Goal: Transaction & Acquisition: Purchase product/service

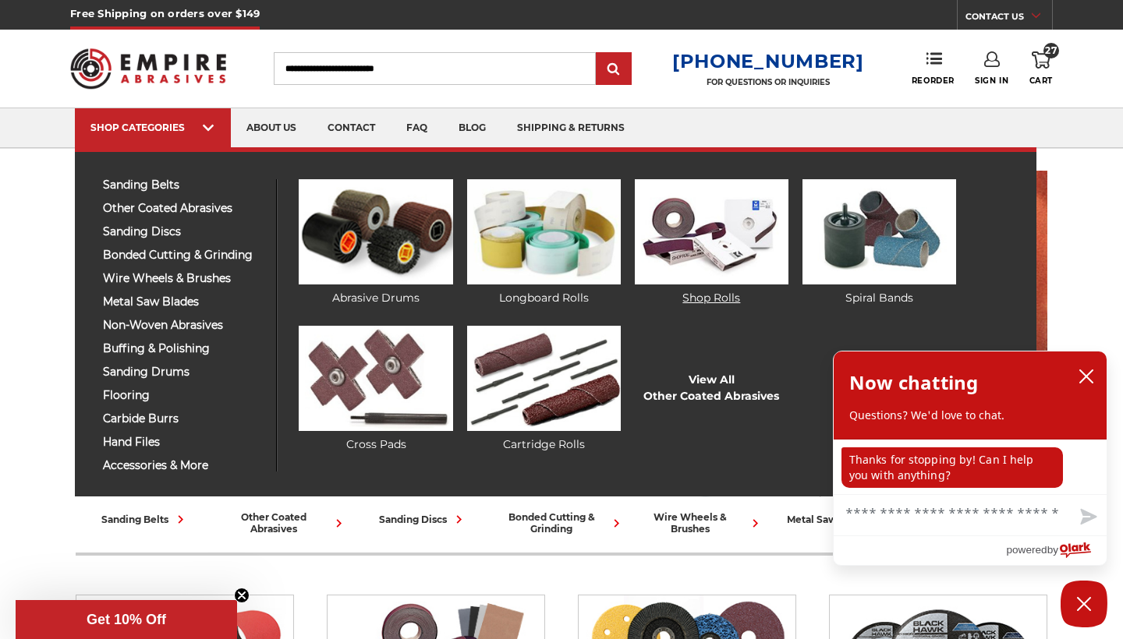
scroll to position [1, 0]
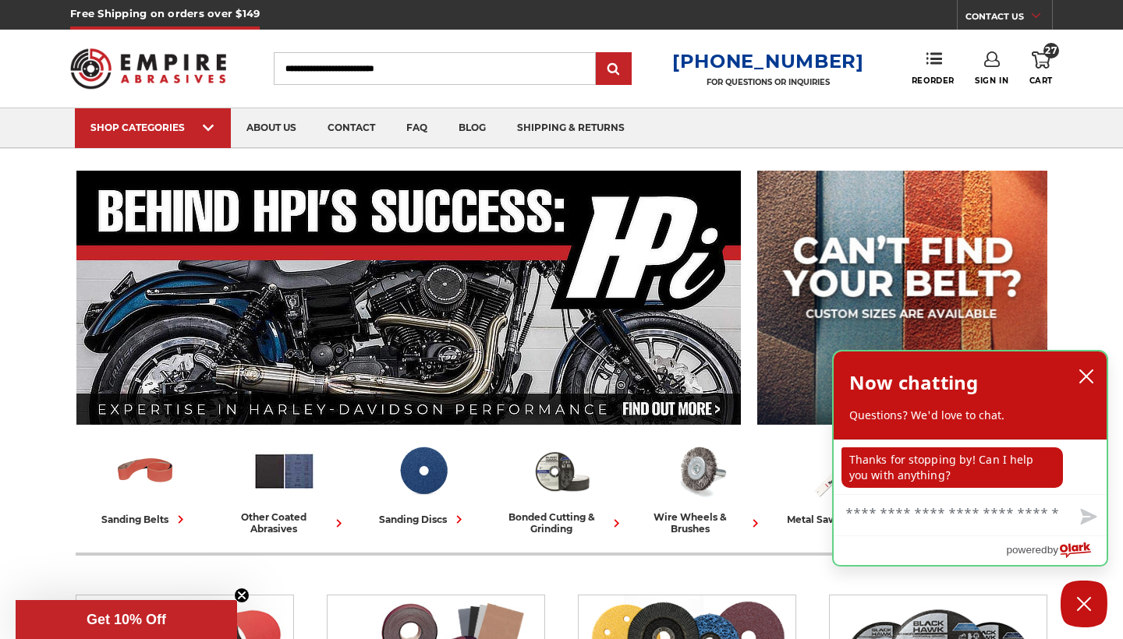
click at [1090, 374] on icon "close chatbox" at bounding box center [1086, 376] width 12 height 12
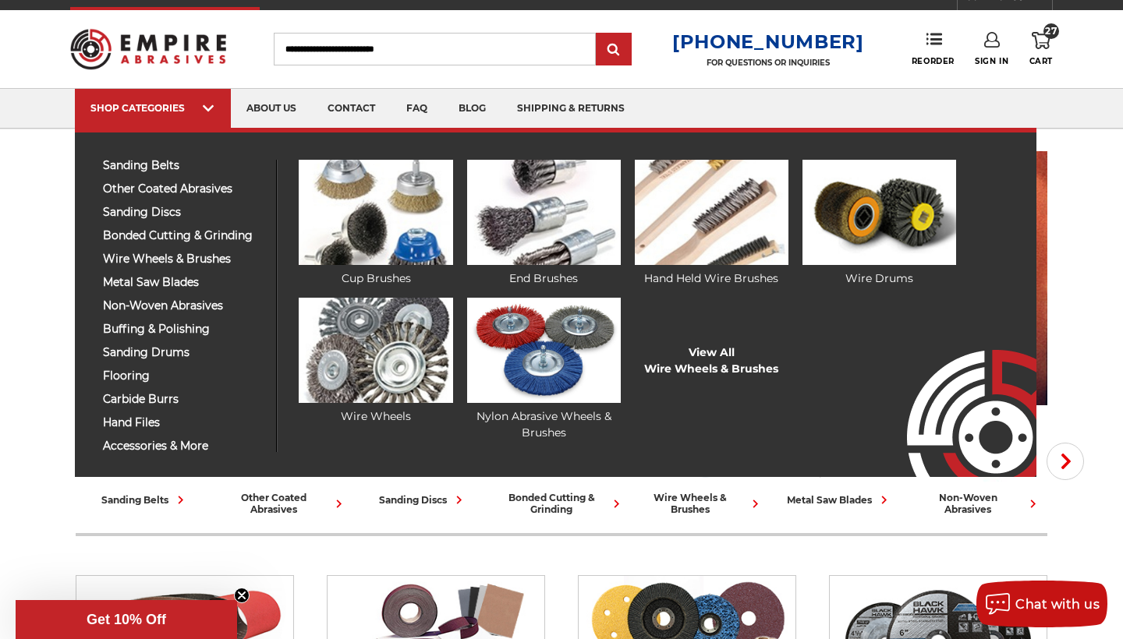
scroll to position [21, 0]
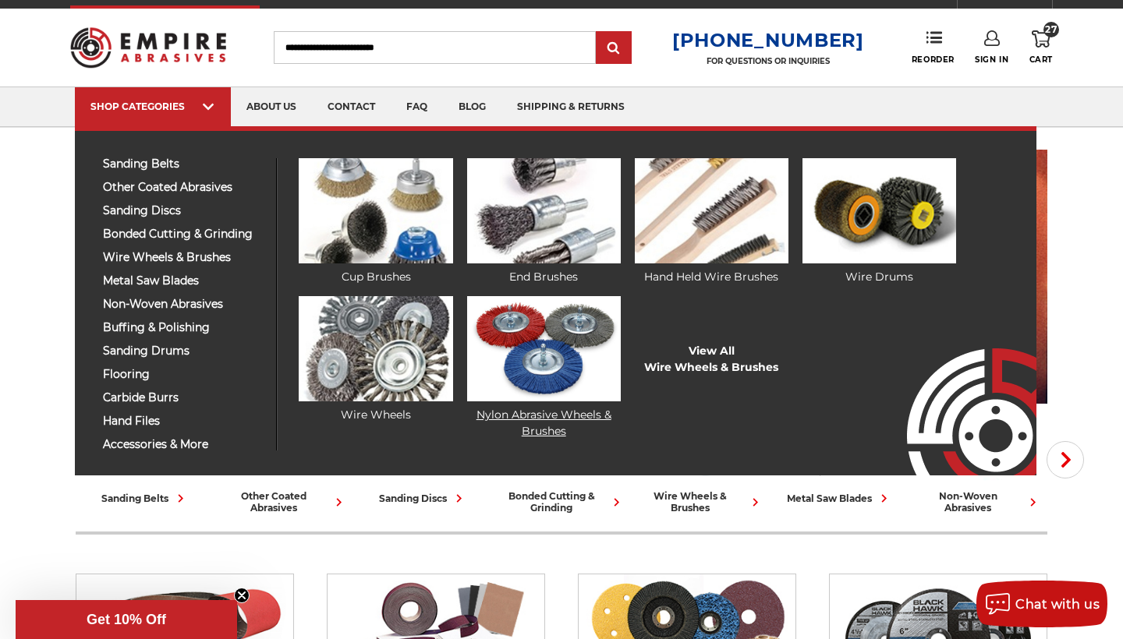
click at [583, 342] on img at bounding box center [544, 348] width 154 height 105
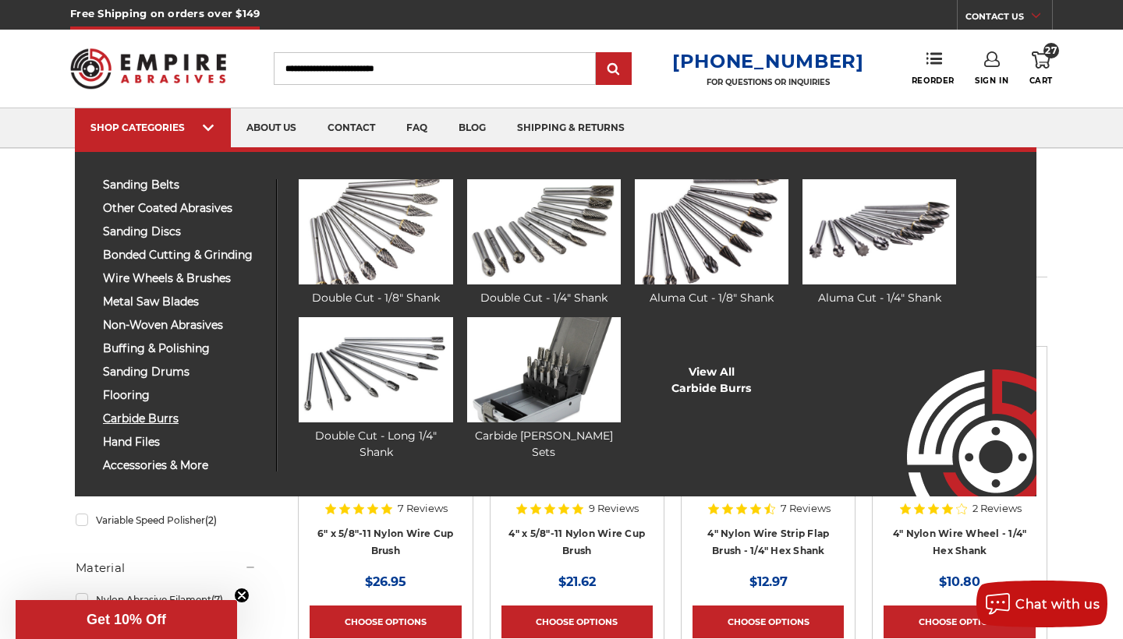
click at [158, 425] on span "carbide burrs" at bounding box center [183, 419] width 161 height 12
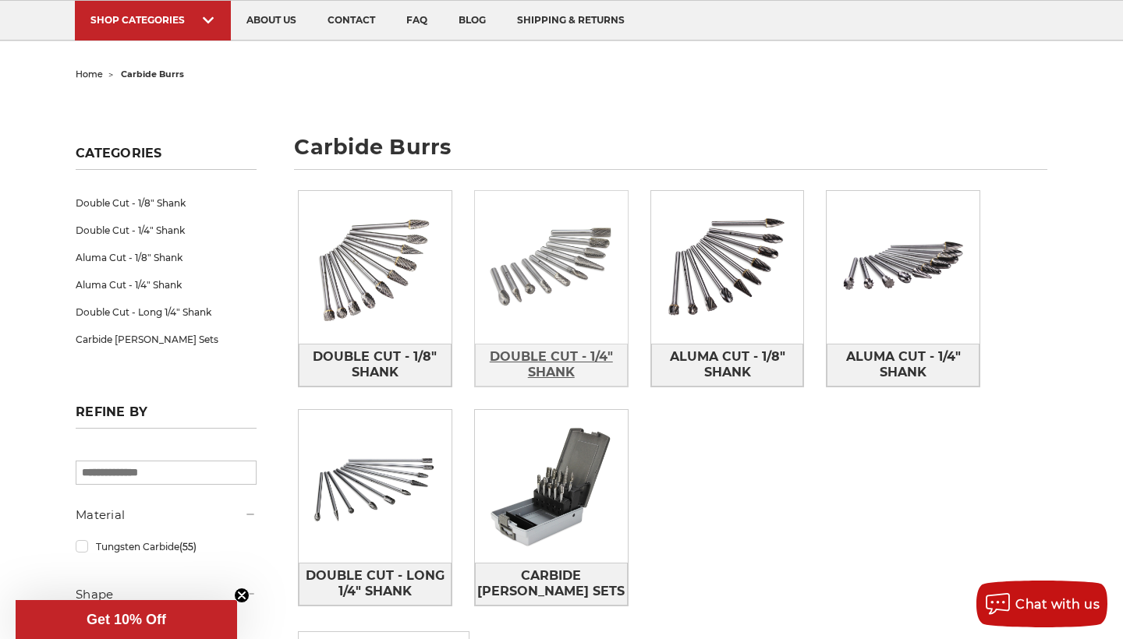
click at [542, 359] on span "Double Cut - 1/4" Shank" at bounding box center [551, 365] width 151 height 42
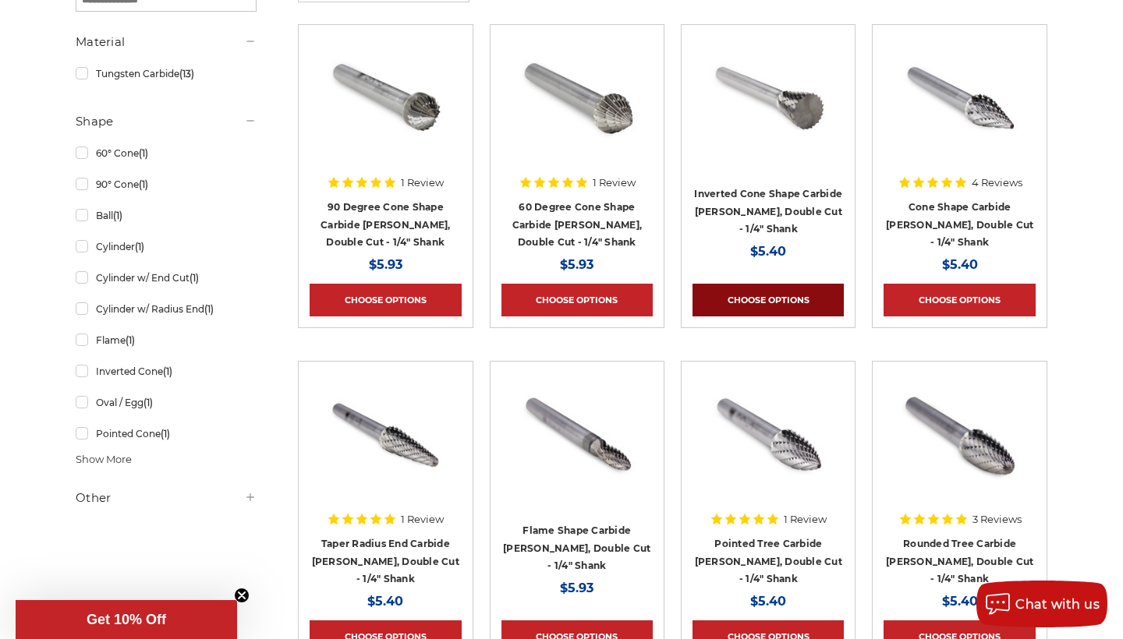
scroll to position [331, 0]
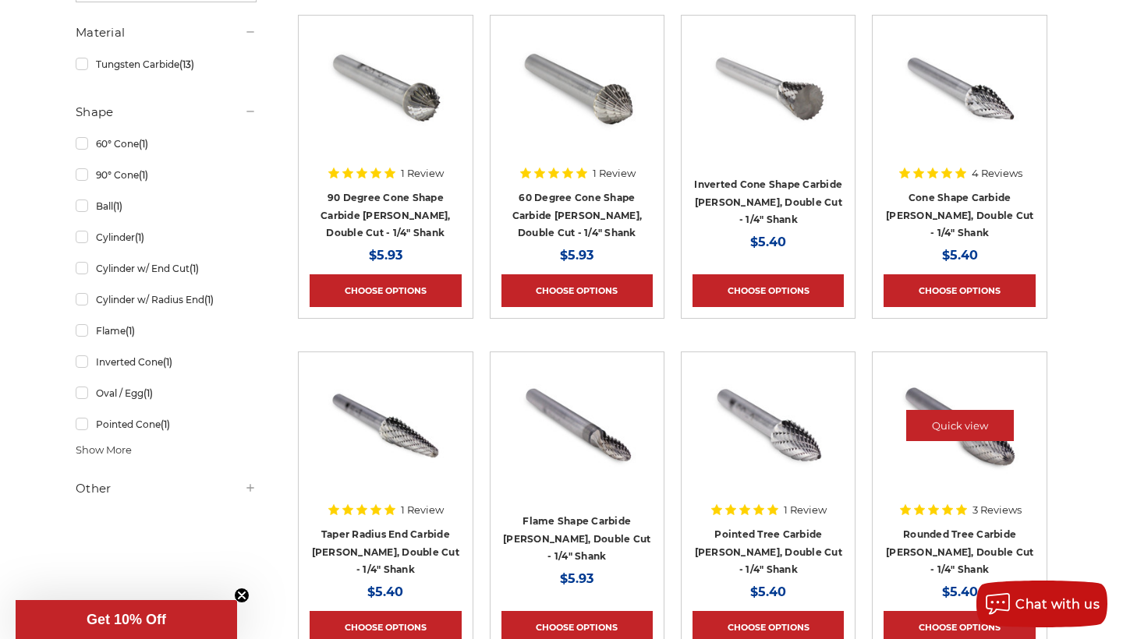
click at [975, 455] on img at bounding box center [960, 425] width 125 height 125
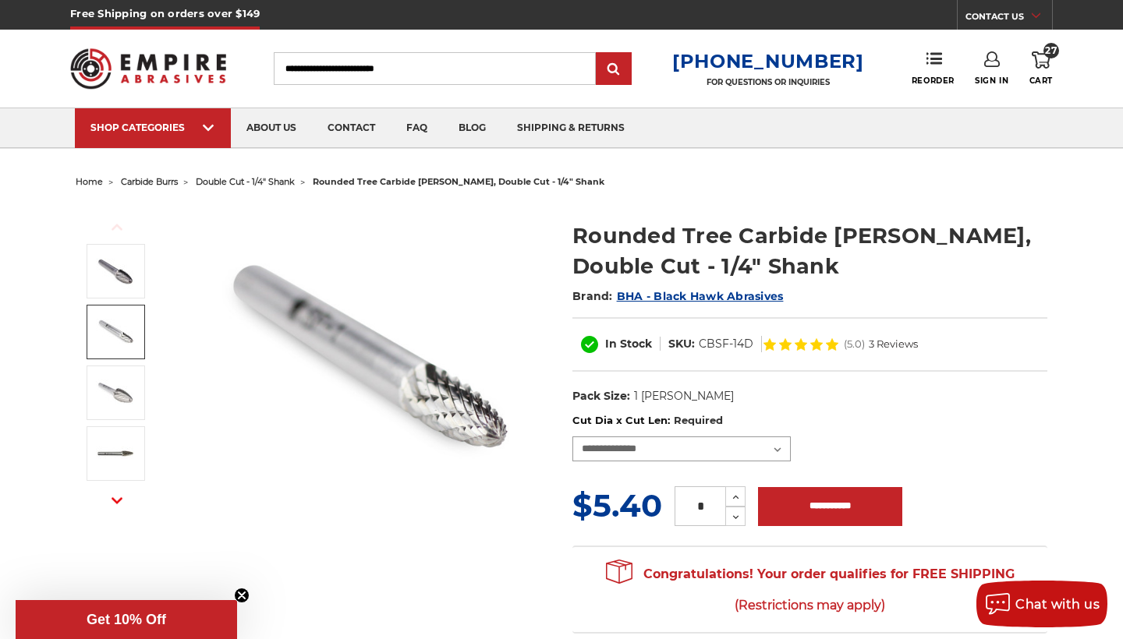
drag, startPoint x: 638, startPoint y: 444, endPoint x: 699, endPoint y: 409, distance: 70.6
click at [699, 409] on div "Previous Next" at bounding box center [561, 417] width 993 height 449
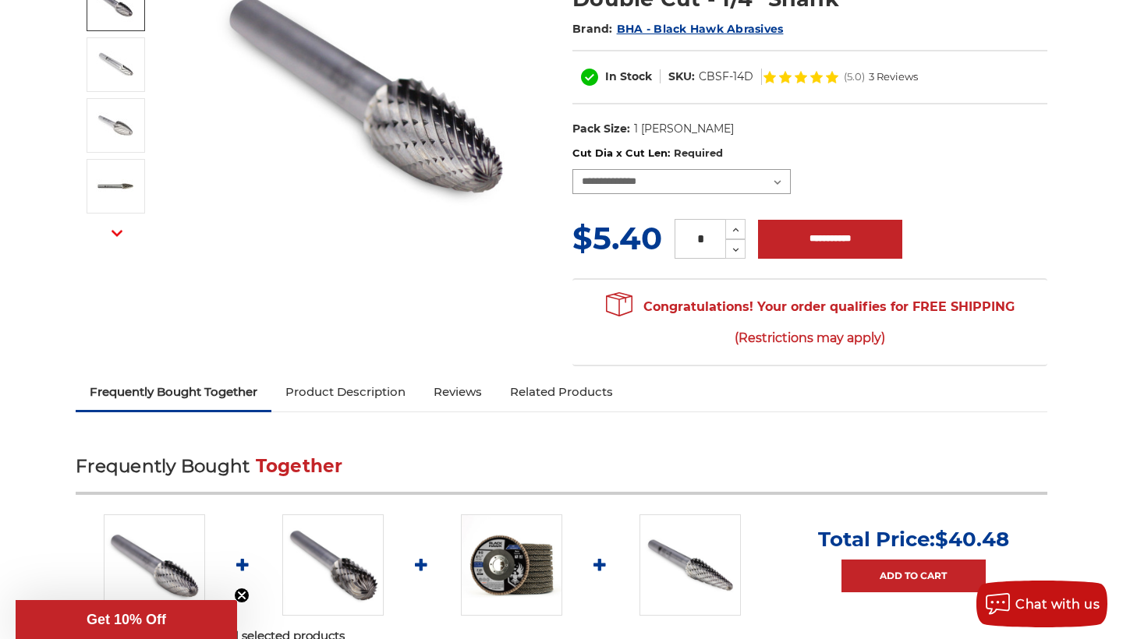
scroll to position [266, 0]
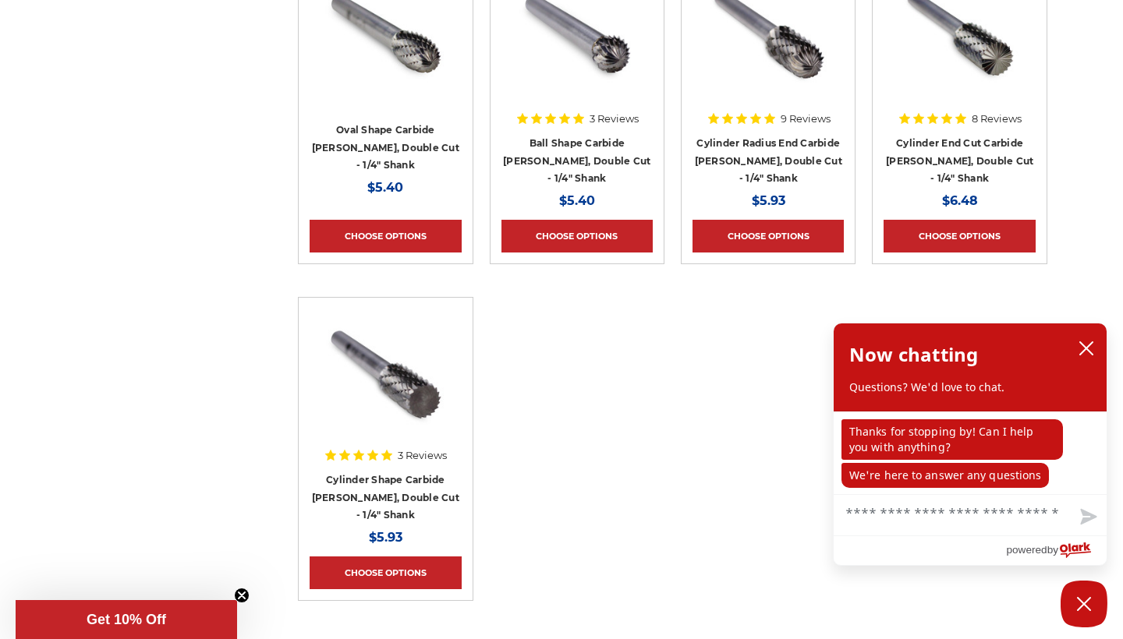
scroll to position [1063, 0]
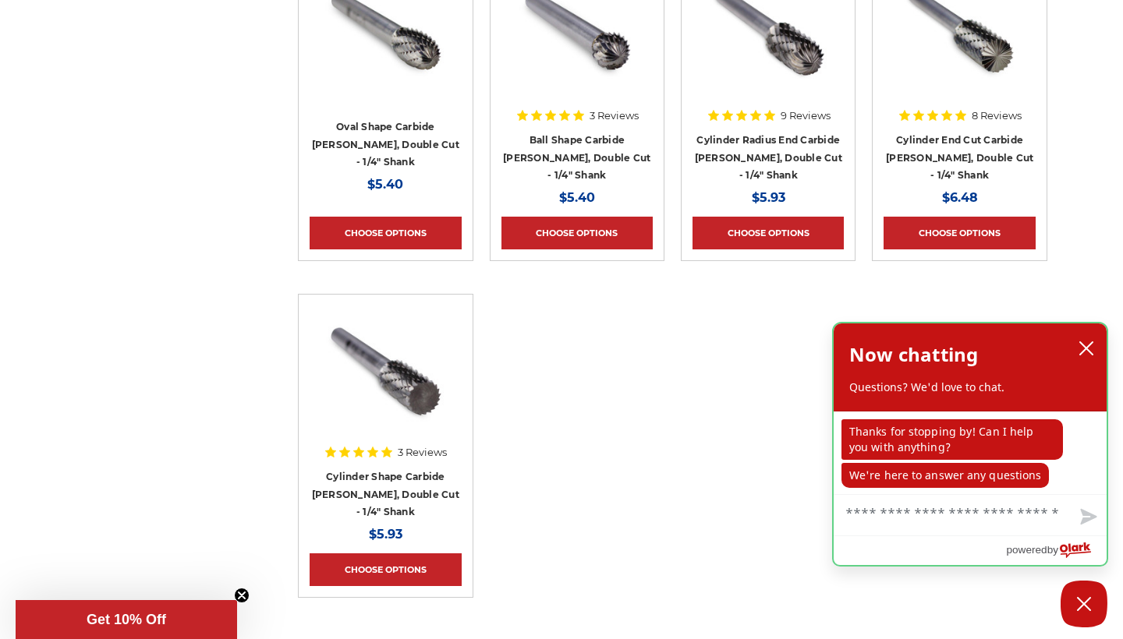
click at [1089, 356] on icon "close chatbox" at bounding box center [1086, 349] width 16 height 16
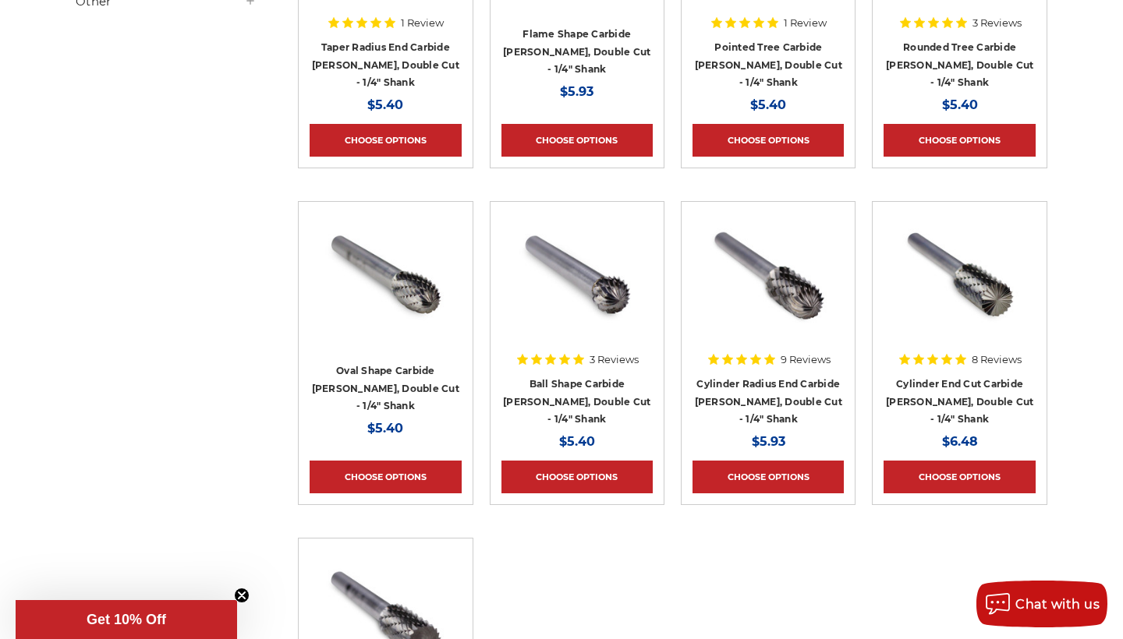
scroll to position [816, 0]
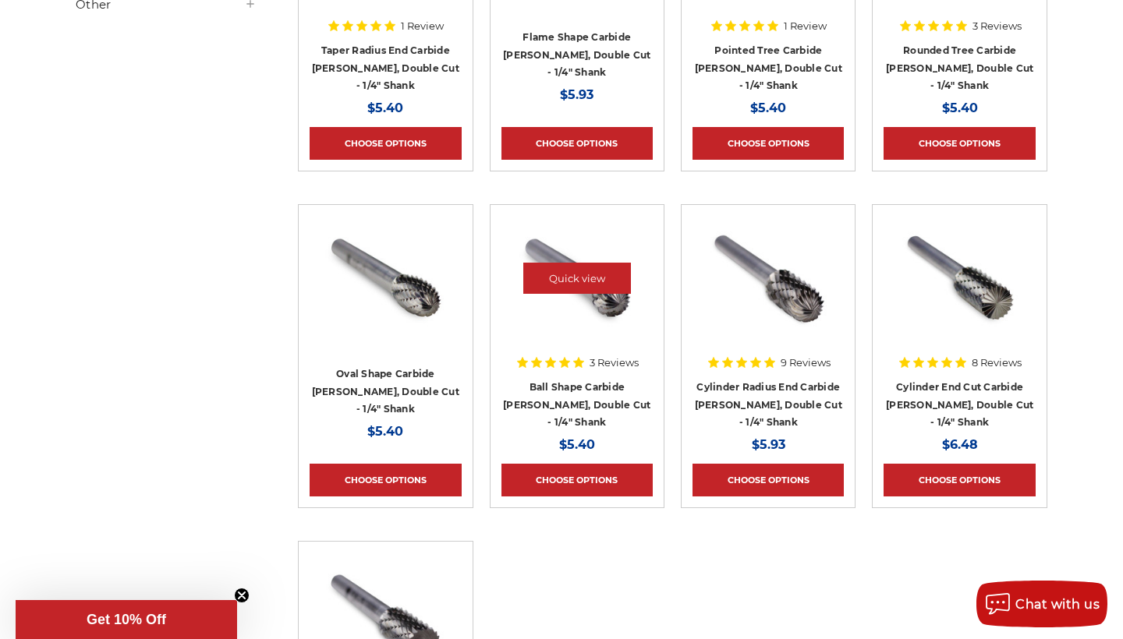
click at [625, 317] on img at bounding box center [577, 278] width 125 height 125
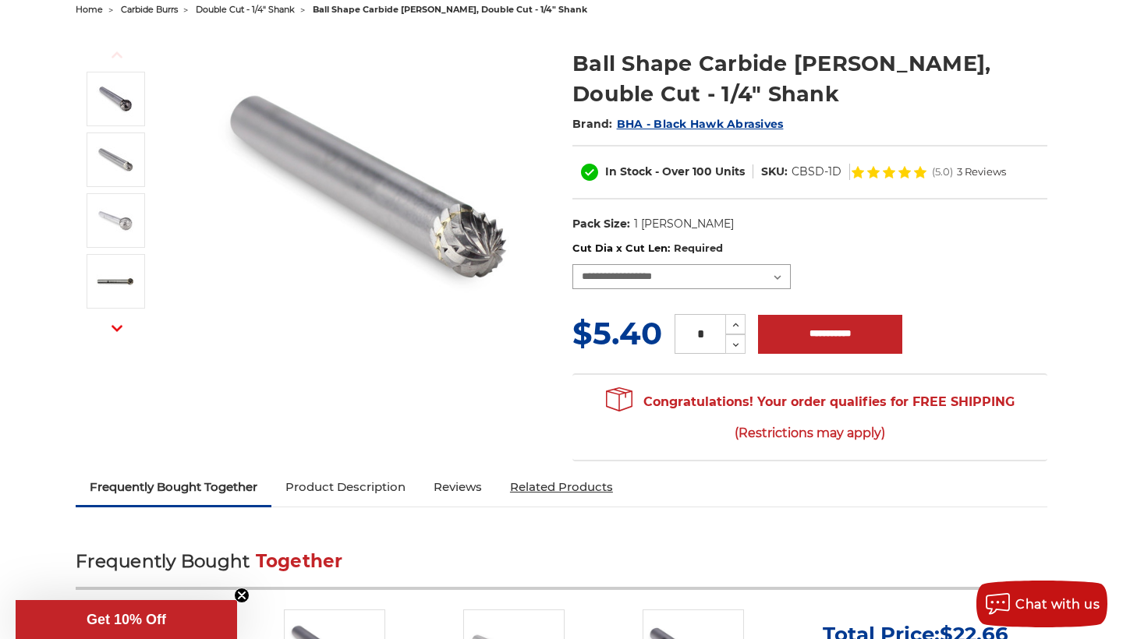
scroll to position [170, 0]
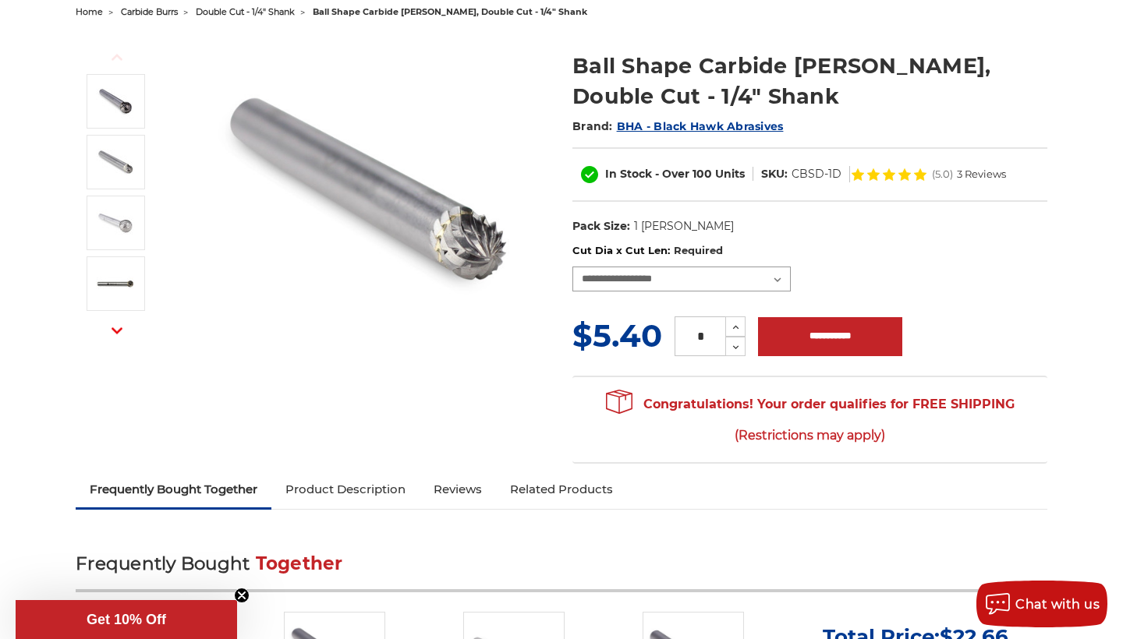
select select "****"
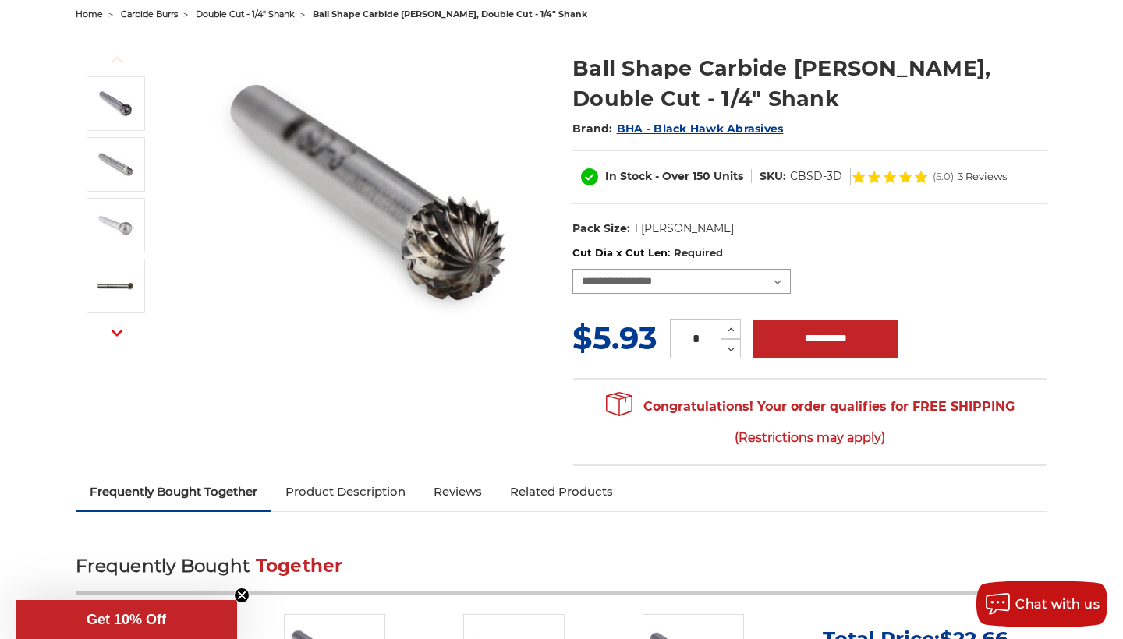
scroll to position [167, 0]
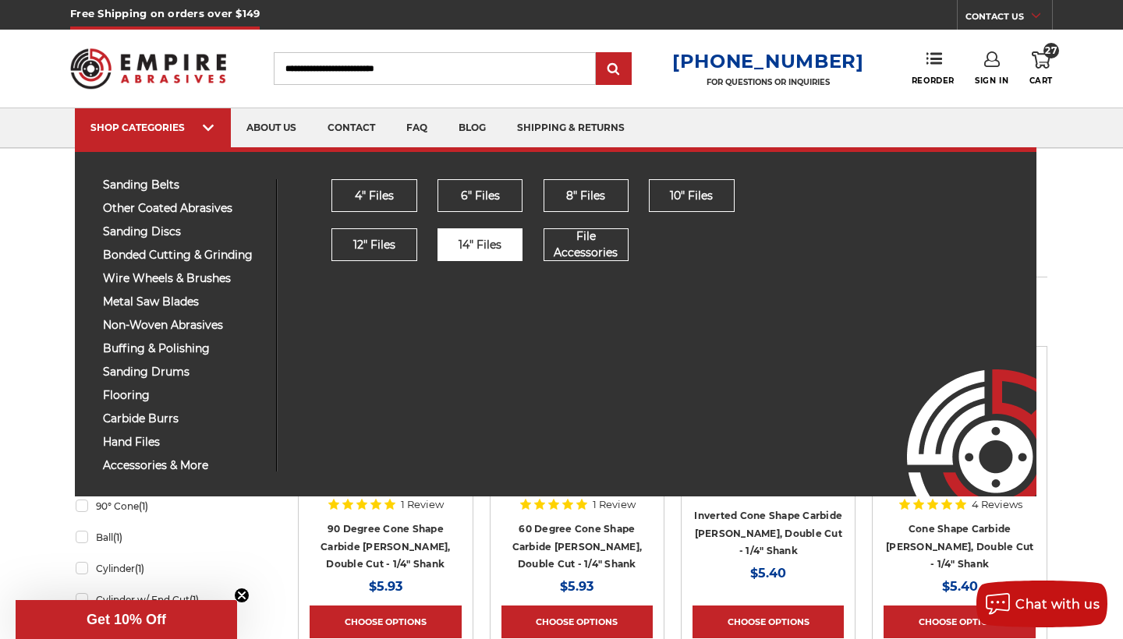
click at [481, 254] on link "14" Files" at bounding box center [479, 244] width 85 height 33
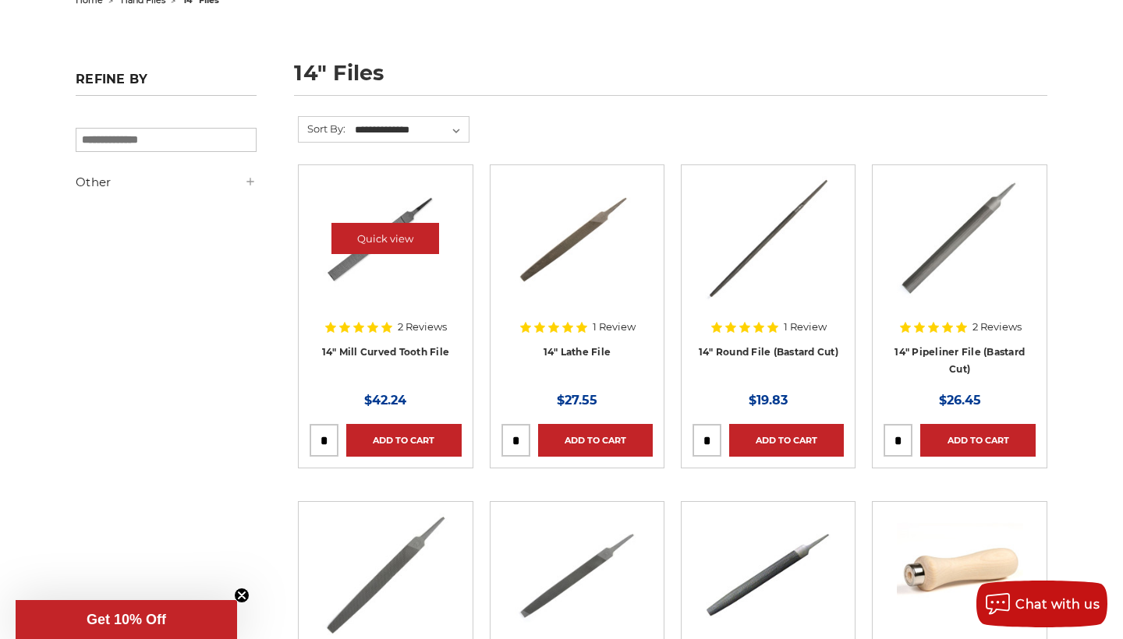
scroll to position [187, 0]
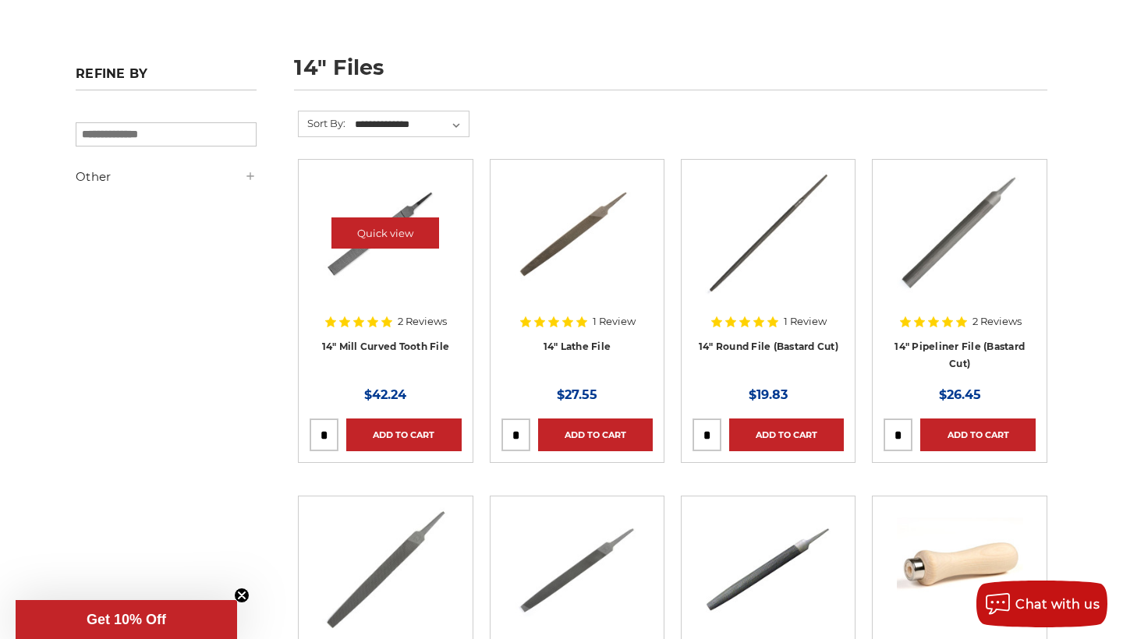
click at [380, 279] on img at bounding box center [385, 233] width 125 height 125
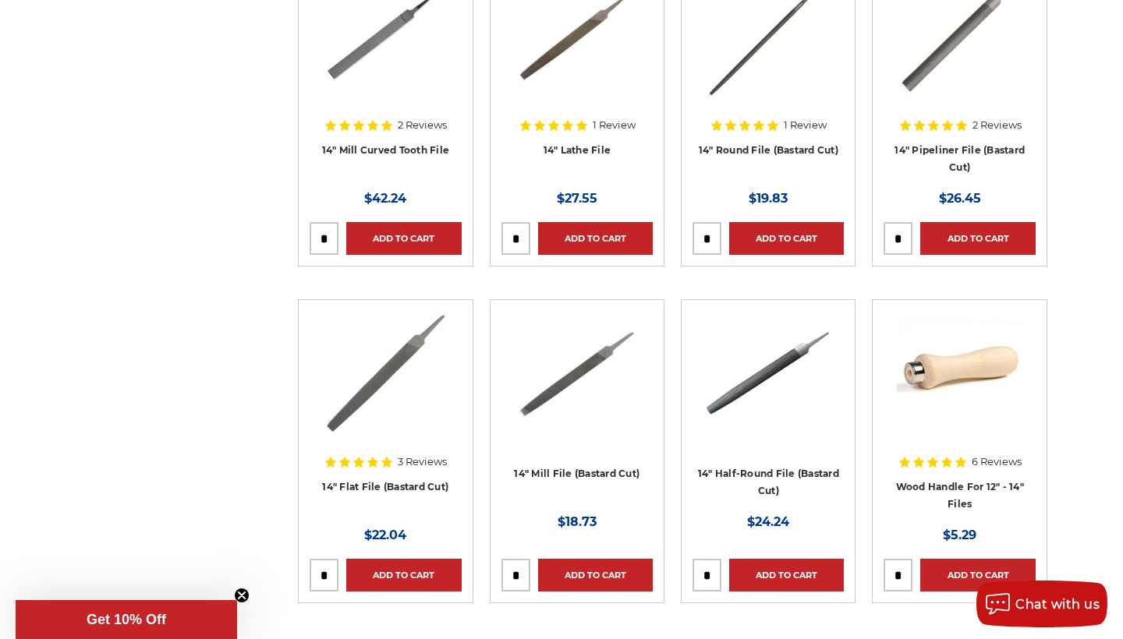
scroll to position [382, 0]
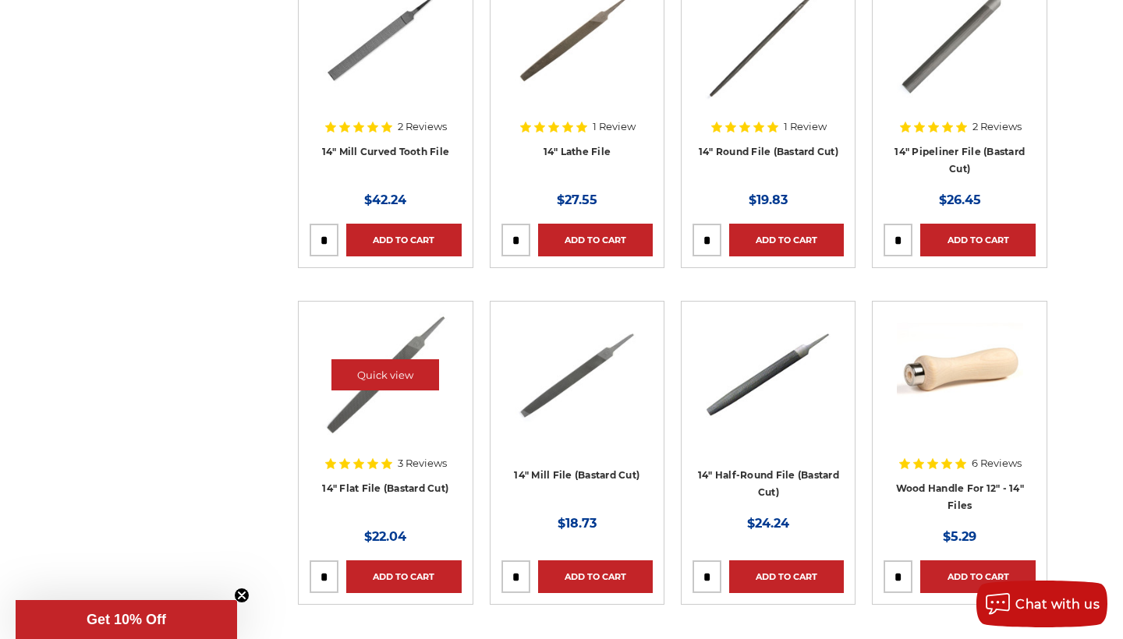
click at [384, 434] on img at bounding box center [385, 375] width 126 height 125
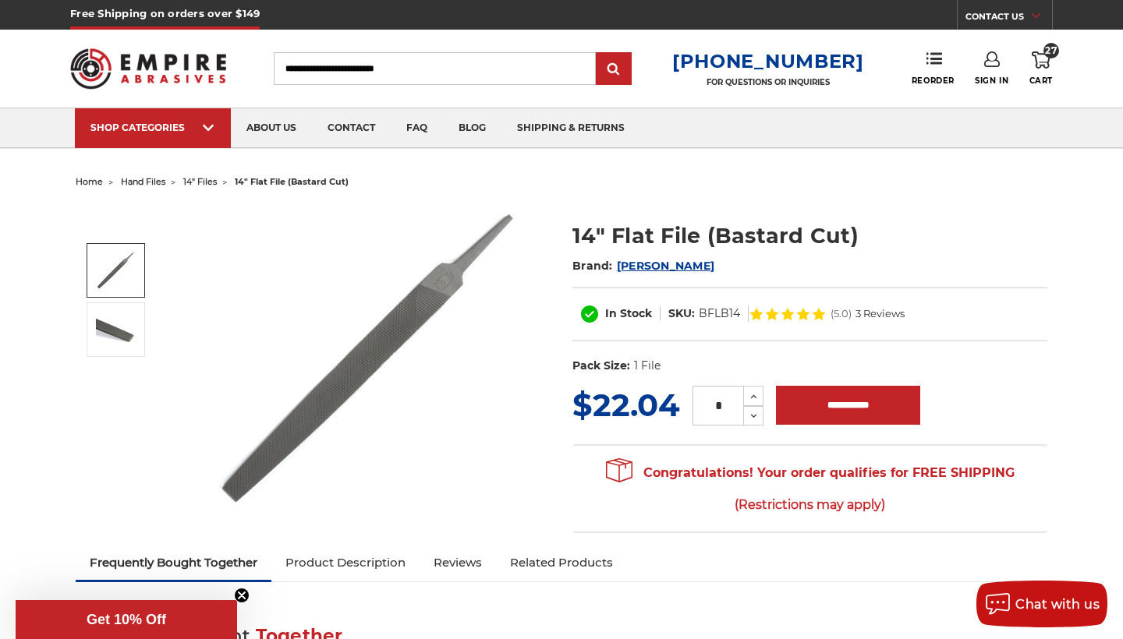
click at [1050, 63] on icon at bounding box center [1041, 59] width 19 height 17
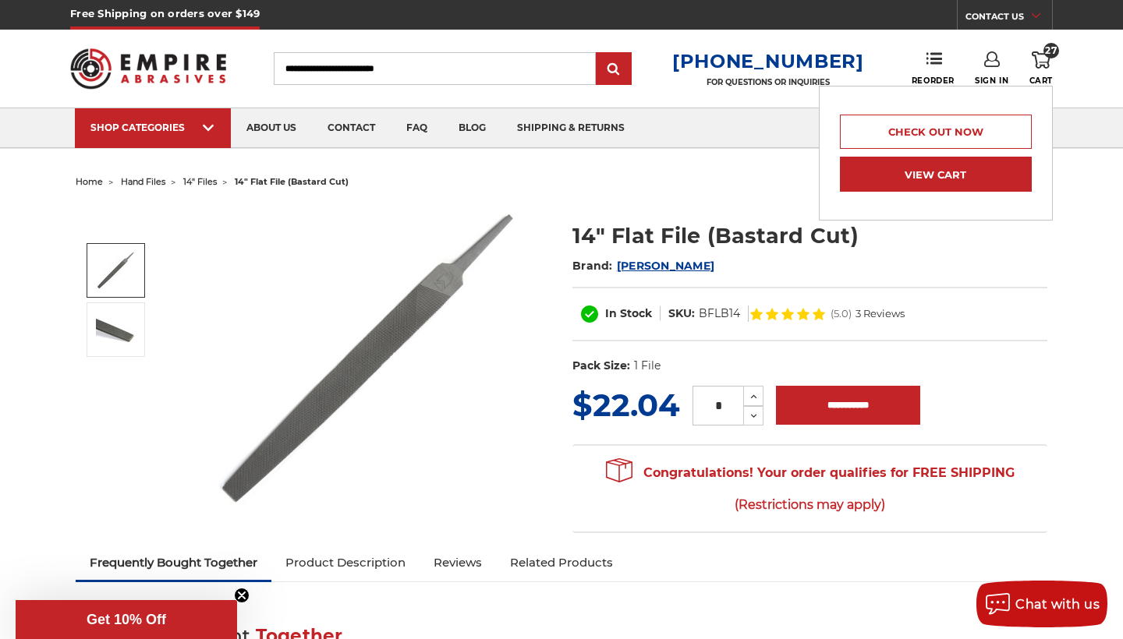
click at [924, 161] on link "View Cart" at bounding box center [936, 174] width 192 height 35
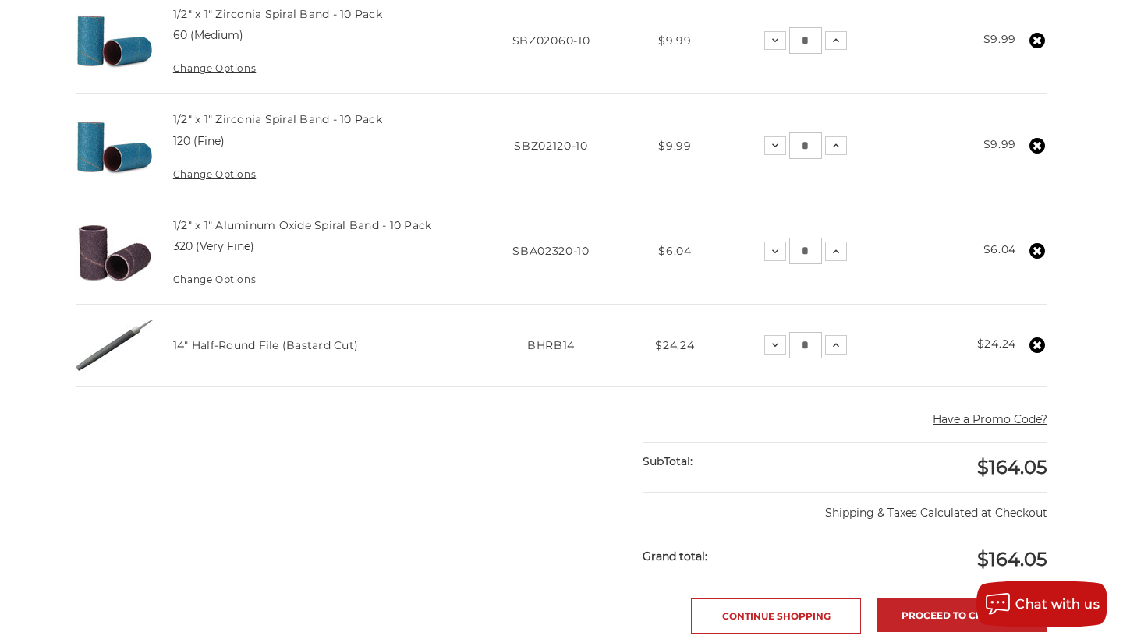
scroll to position [1251, 0]
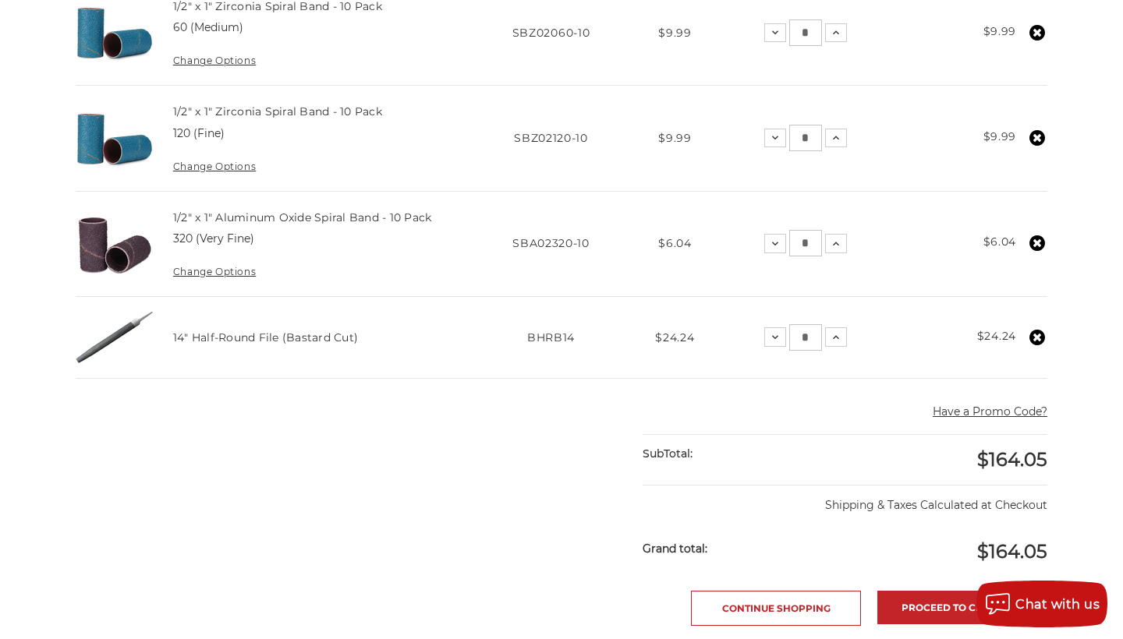
click at [1039, 331] on icon at bounding box center [1037, 338] width 16 height 16
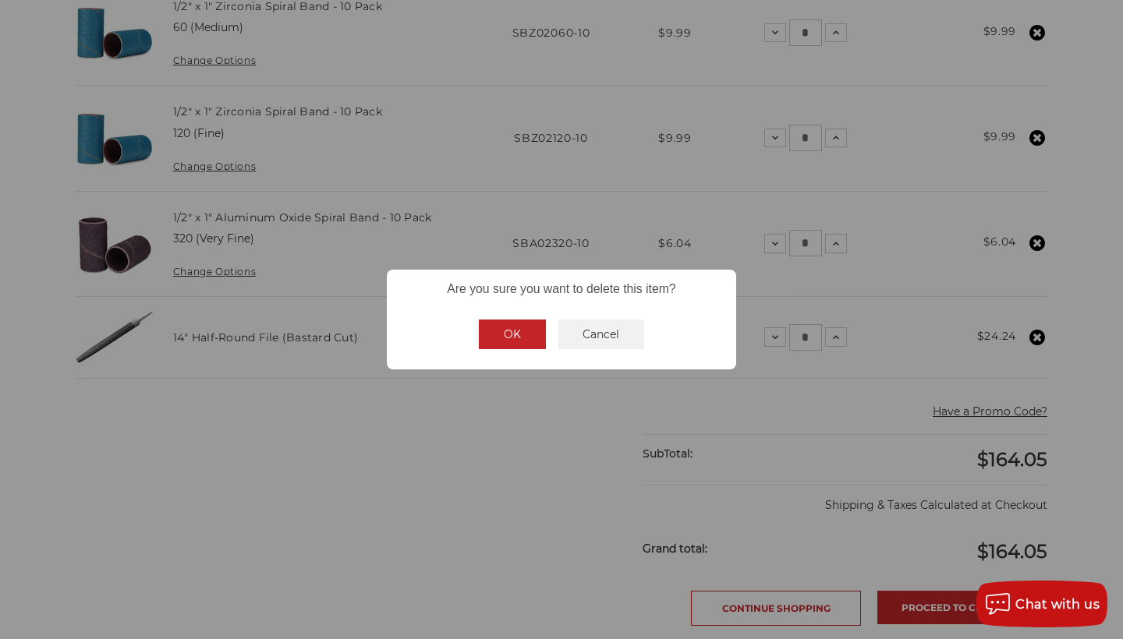
click at [496, 343] on button "OK" at bounding box center [512, 335] width 67 height 30
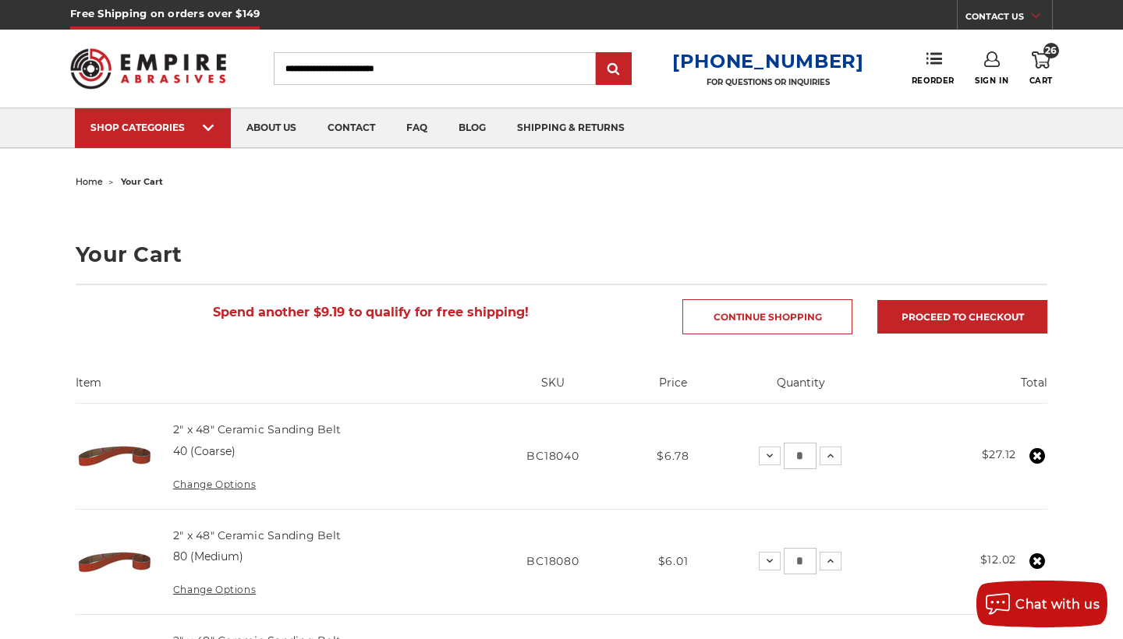
scroll to position [0, 0]
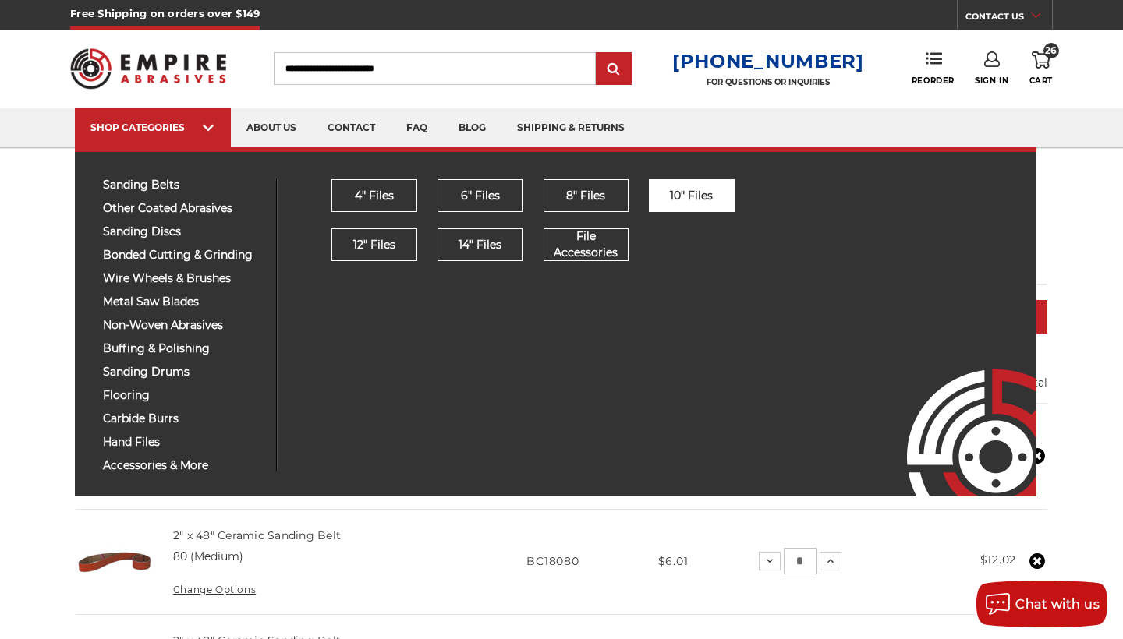
click at [688, 196] on span "10" Files" at bounding box center [691, 196] width 43 height 16
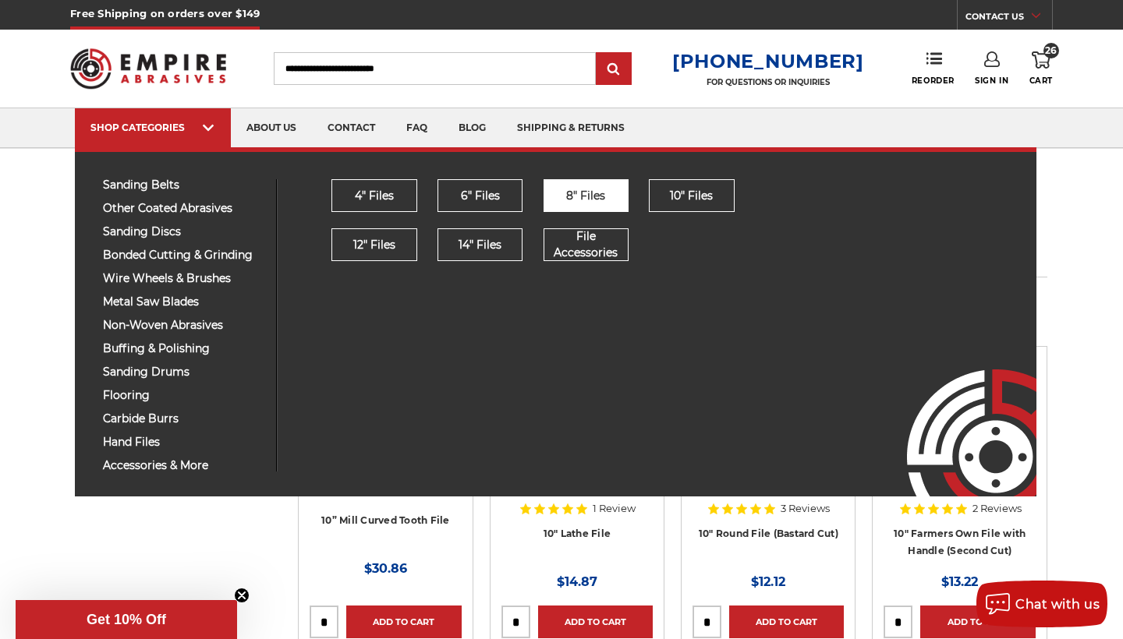
click at [599, 202] on span "8" Files" at bounding box center [585, 196] width 39 height 16
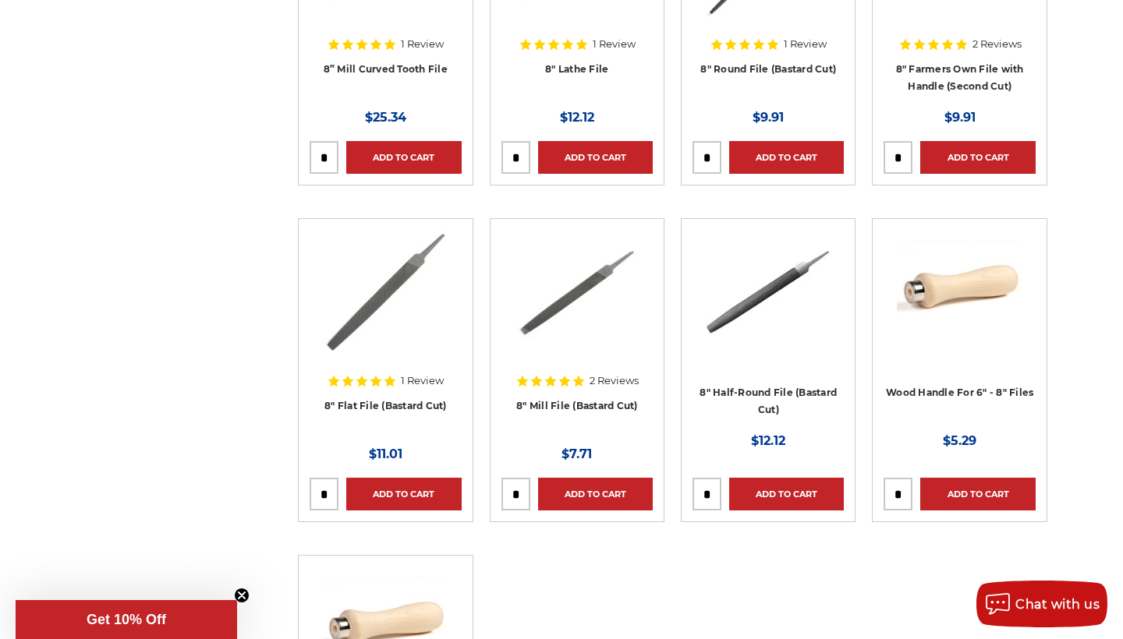
scroll to position [463, 0]
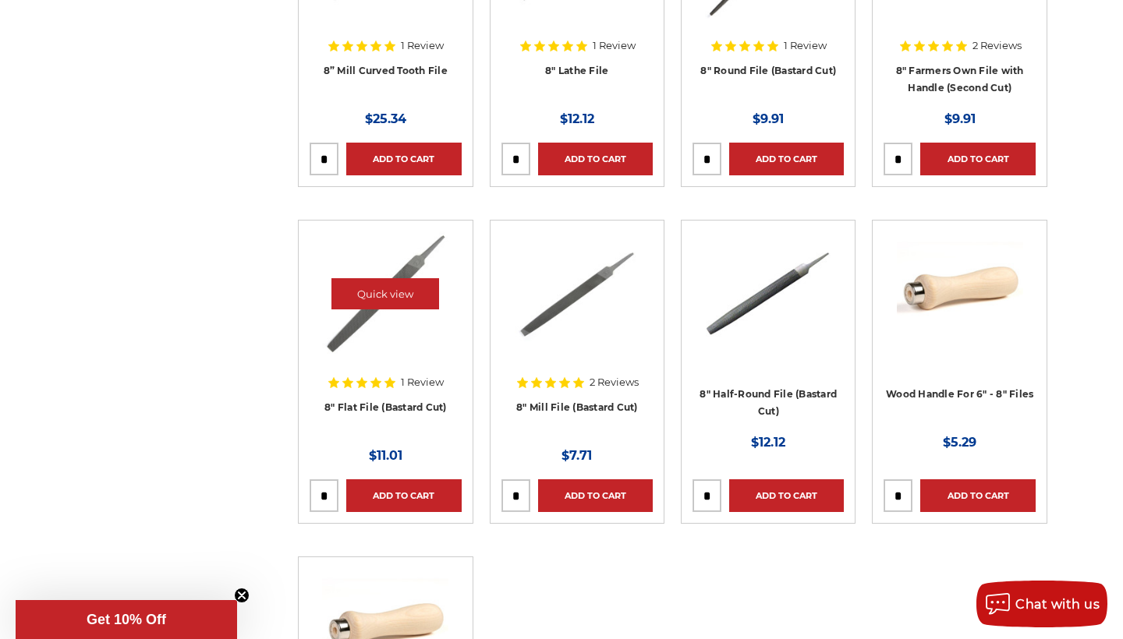
click at [384, 327] on img at bounding box center [385, 294] width 126 height 125
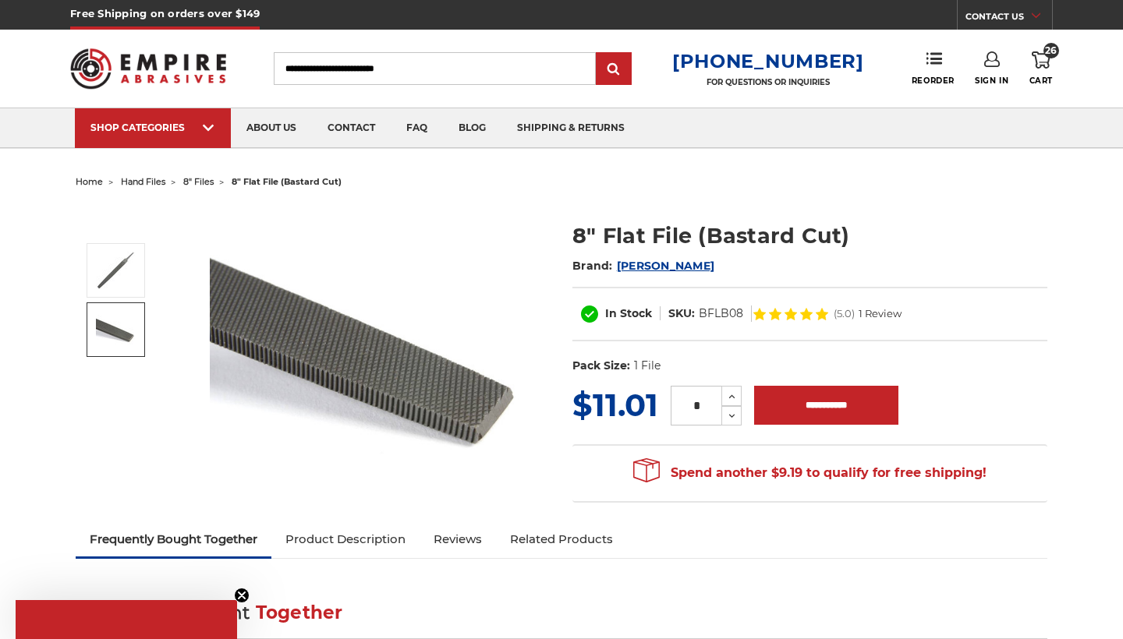
click at [117, 352] on link at bounding box center [116, 330] width 58 height 55
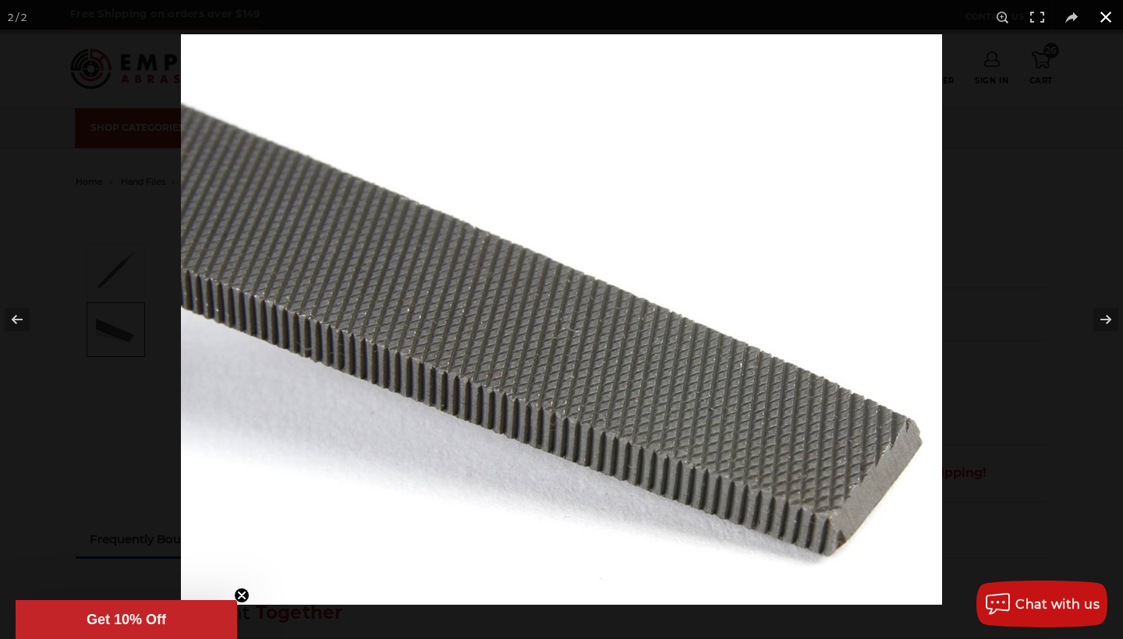
click at [1022, 151] on div at bounding box center [742, 353] width 1123 height 639
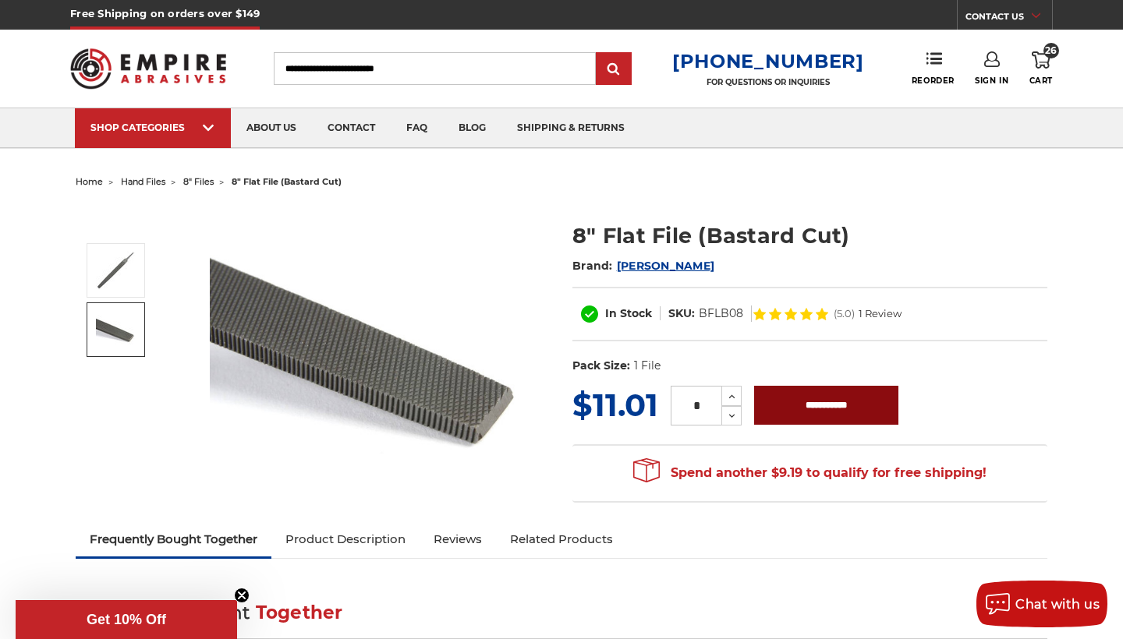
click at [789, 393] on input "**********" at bounding box center [826, 405] width 144 height 39
type input "**********"
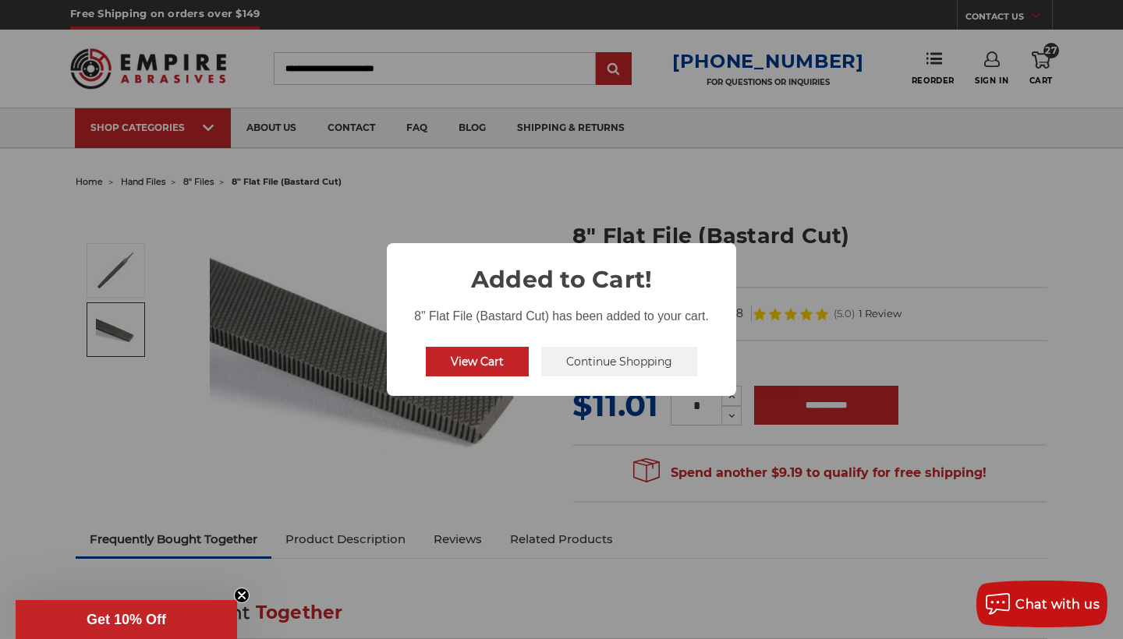
click at [609, 373] on button "Continue Shopping" at bounding box center [619, 362] width 156 height 30
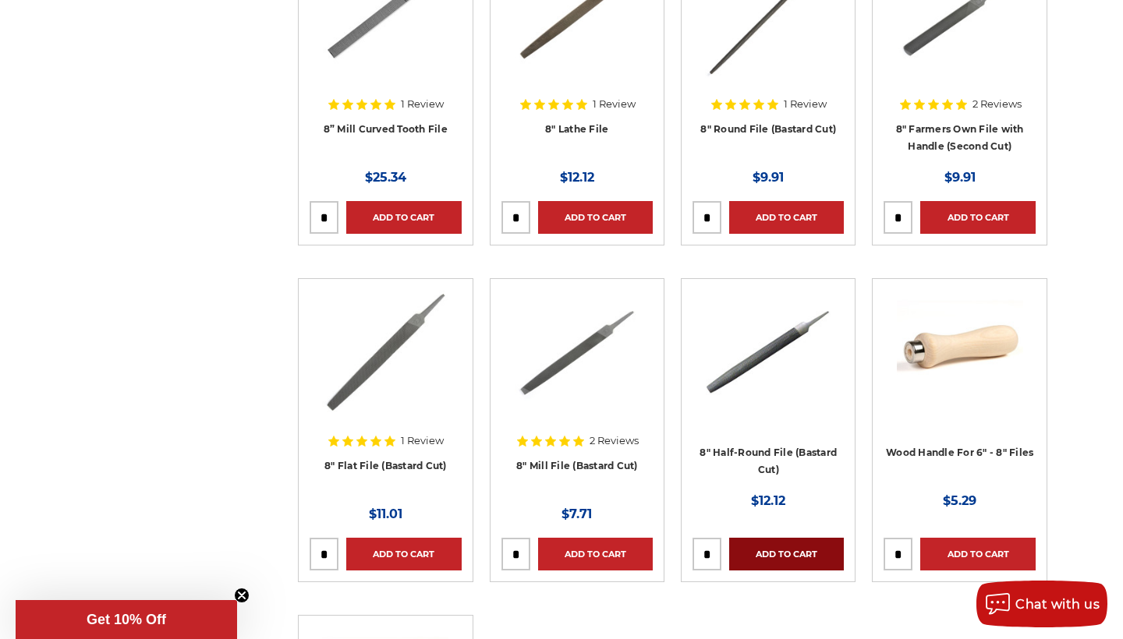
scroll to position [404, 0]
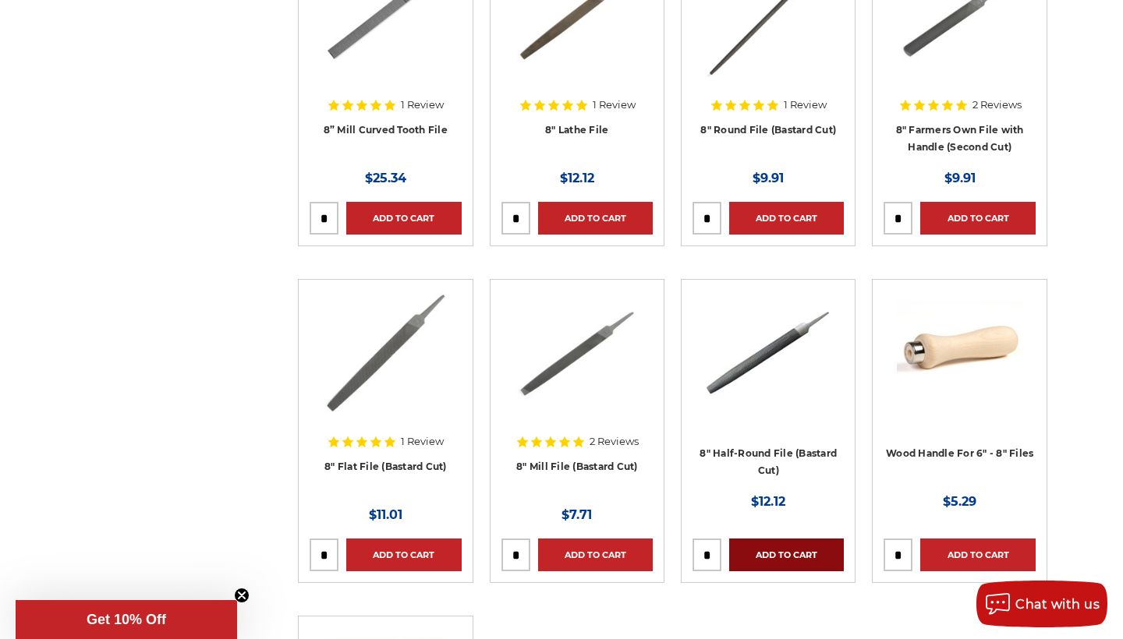
click at [774, 551] on link "Add to Cart" at bounding box center [786, 555] width 115 height 33
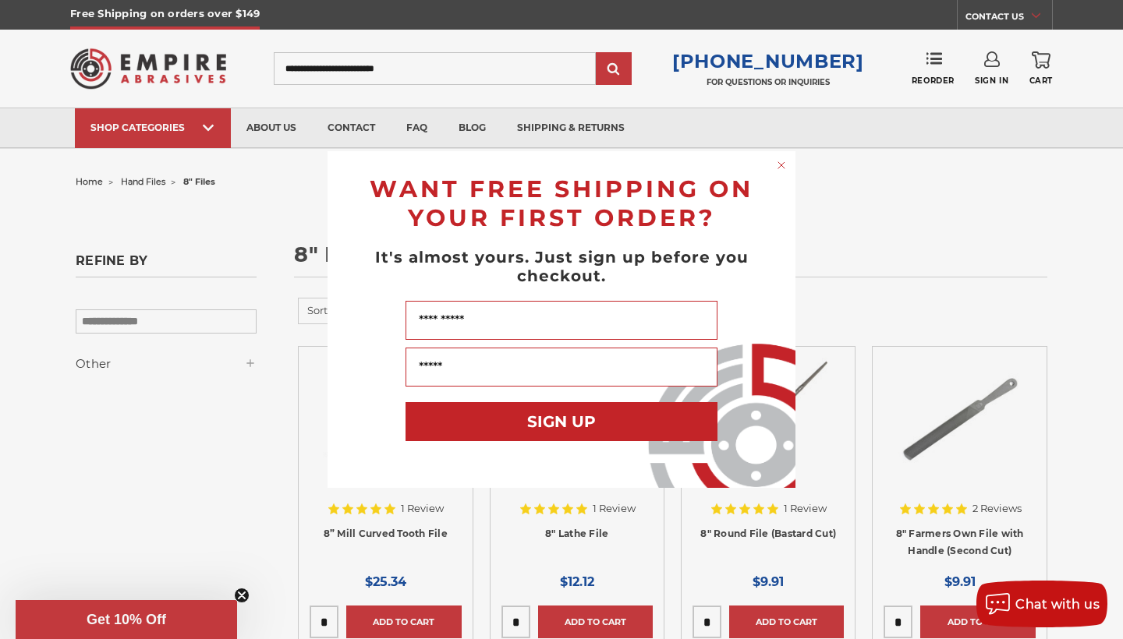
scroll to position [0, 0]
click at [1043, 62] on div "Close dialog WANT FREE SHIPPING ON YOUR FIRST ORDER? It's almost yours. Just si…" at bounding box center [561, 319] width 1123 height 639
click at [1036, 234] on div "Close dialog WANT FREE SHIPPING ON YOUR FIRST ORDER? It's almost yours. Just si…" at bounding box center [561, 319] width 1123 height 639
click at [780, 169] on circle "Close dialog" at bounding box center [781, 165] width 15 height 15
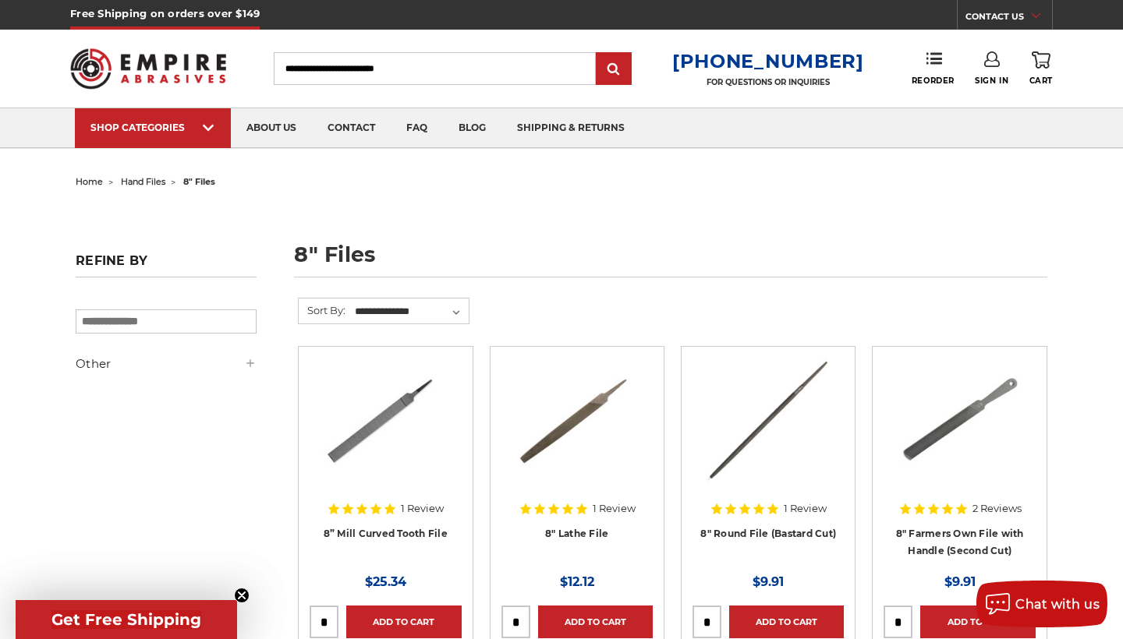
click at [1041, 67] on icon at bounding box center [1041, 59] width 19 height 17
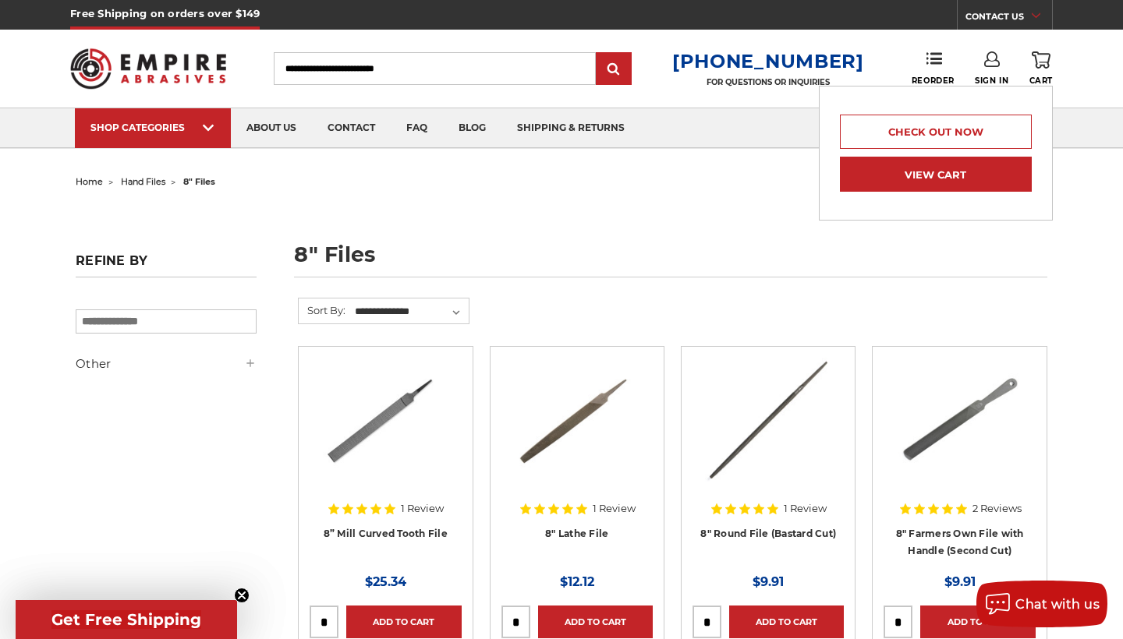
click at [918, 168] on link "View Cart" at bounding box center [936, 174] width 192 height 35
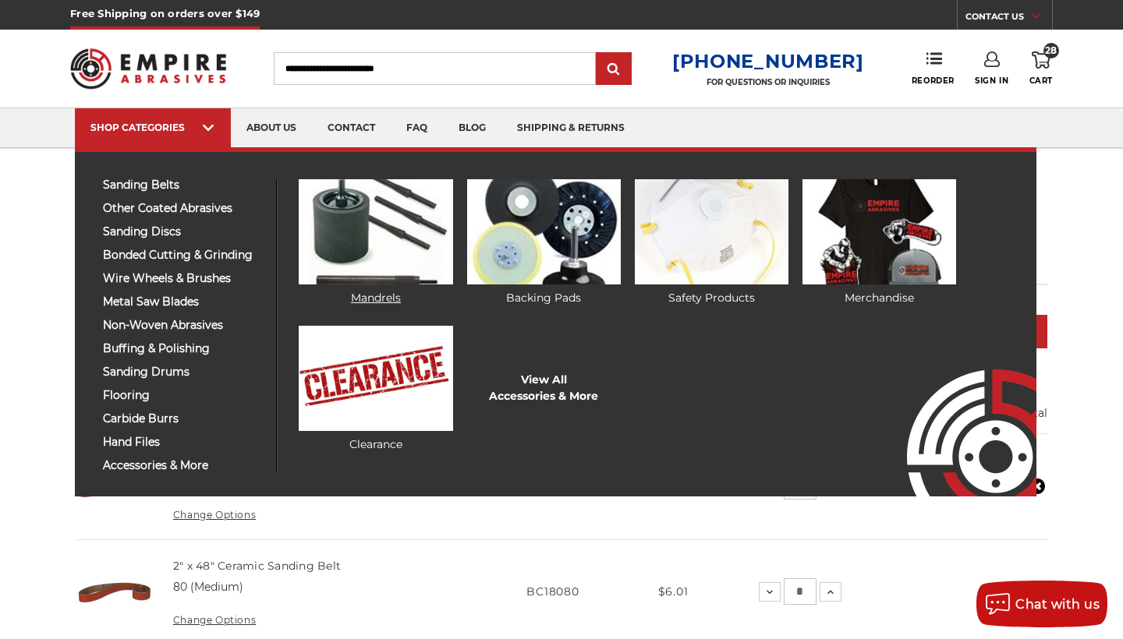
click at [363, 222] on img at bounding box center [376, 231] width 154 height 105
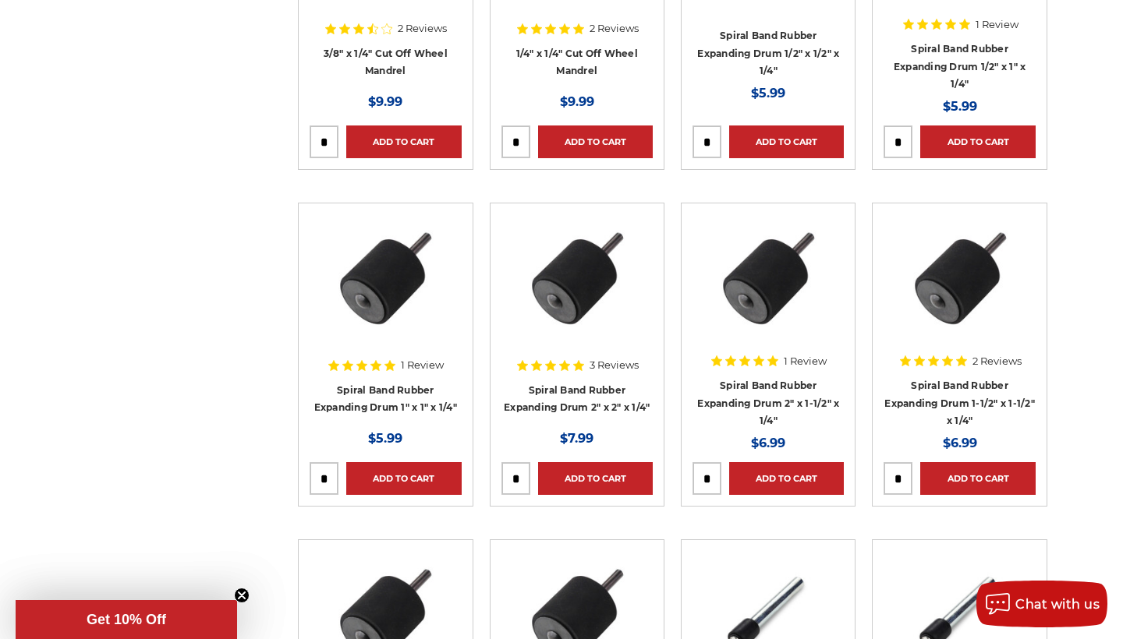
scroll to position [480, 0]
click at [398, 469] on link "Add to Cart" at bounding box center [403, 478] width 115 height 33
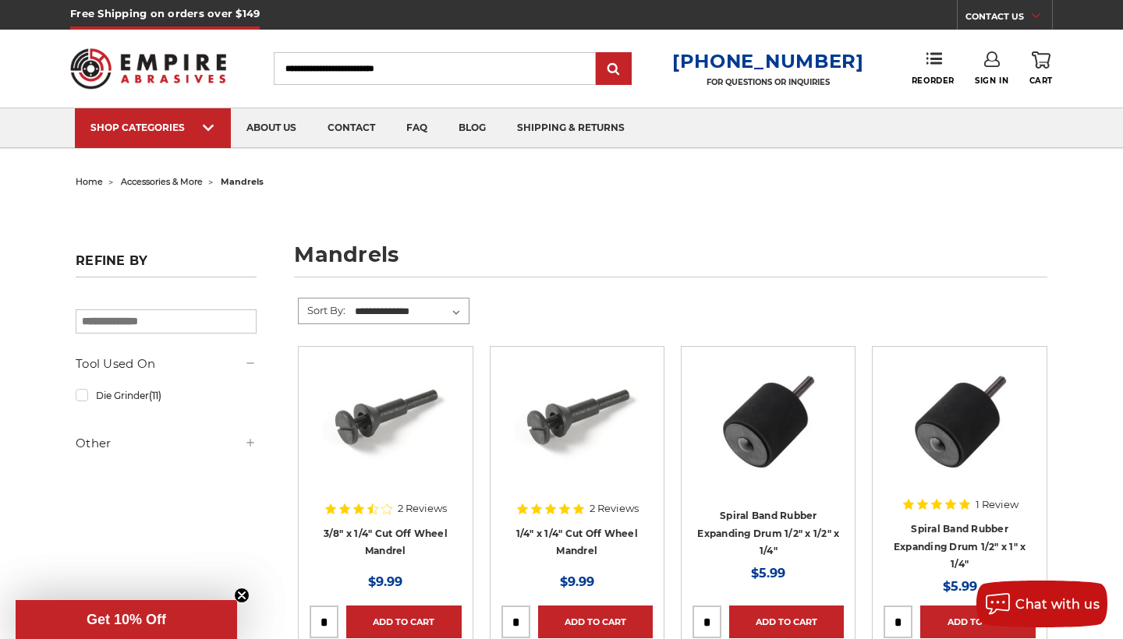
scroll to position [0, 0]
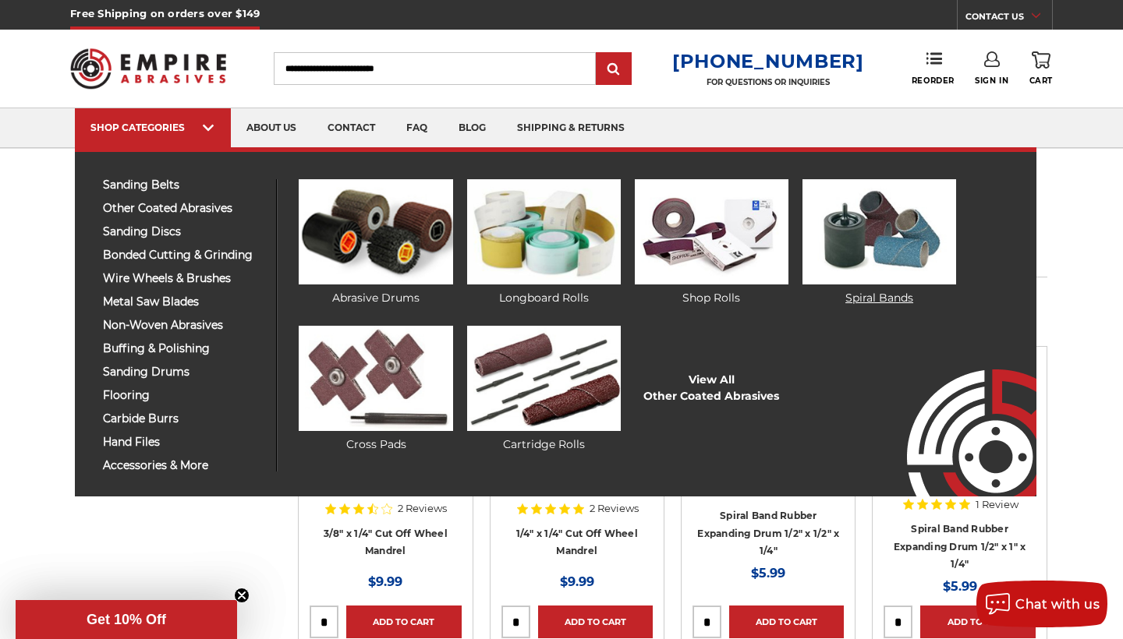
click at [919, 267] on img at bounding box center [879, 231] width 154 height 105
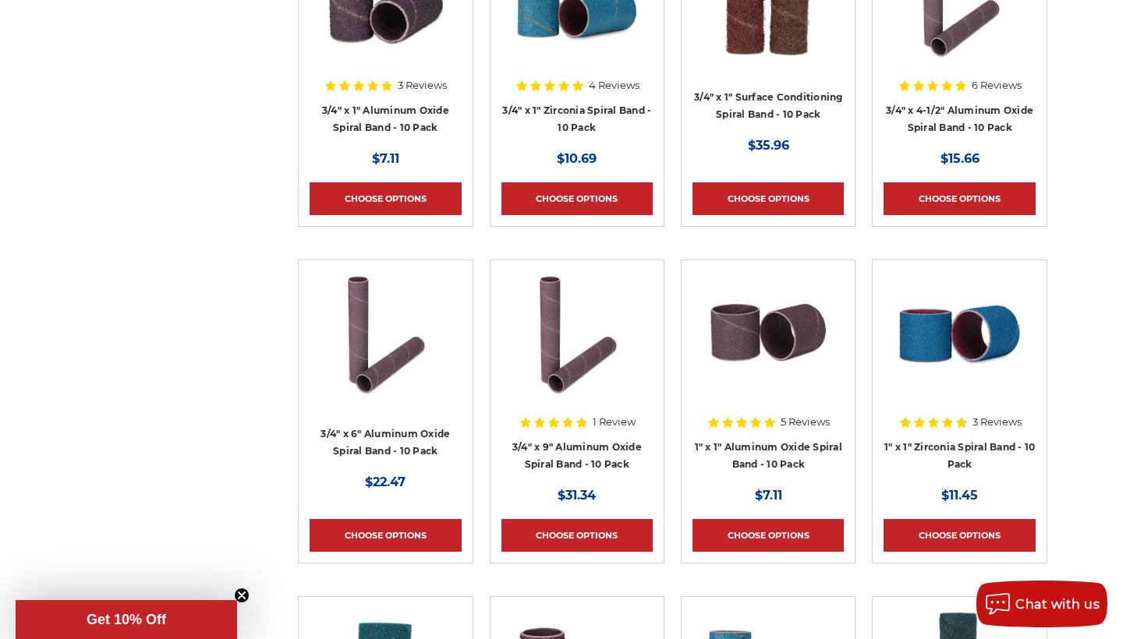
scroll to position [1461, 0]
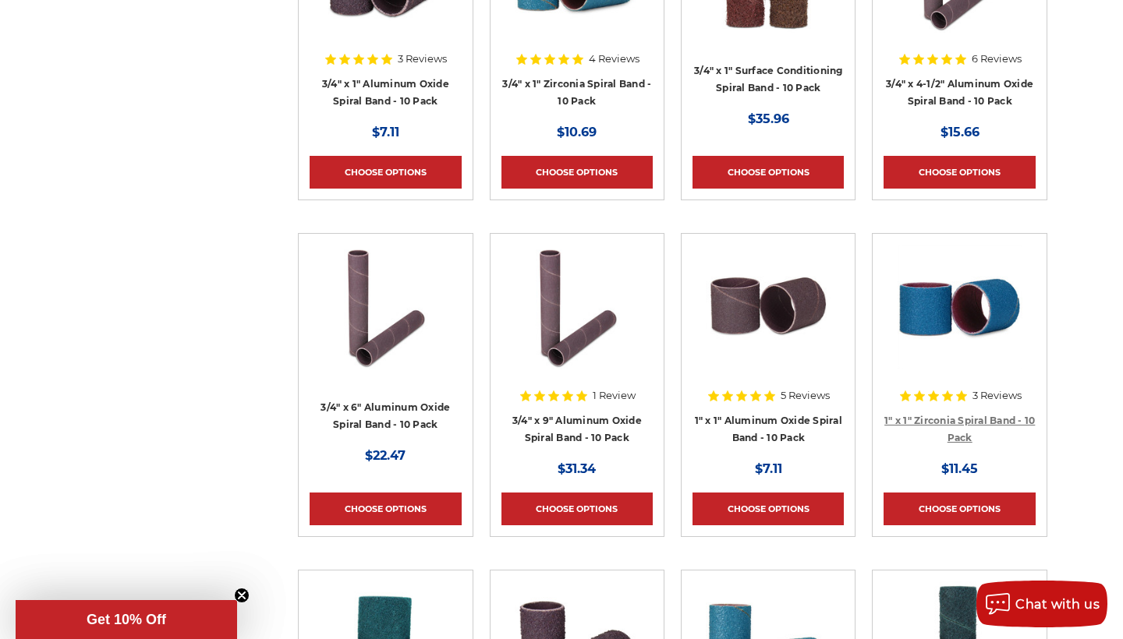
click at [963, 434] on link "1" x 1" Zirconia Spiral Band - 10 Pack" at bounding box center [959, 430] width 150 height 30
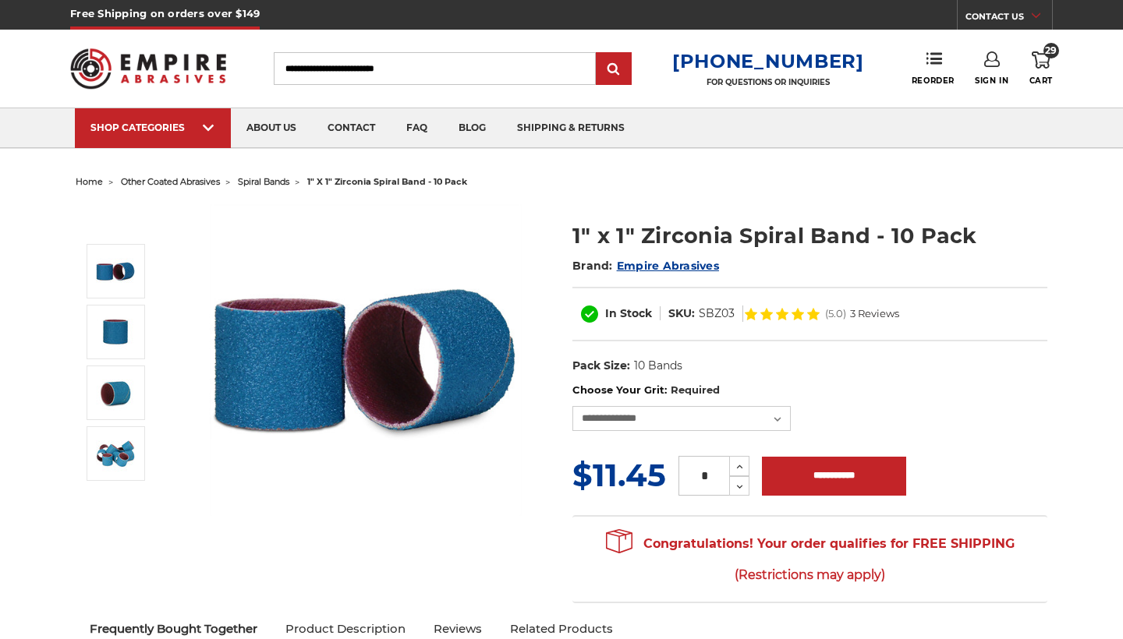
click at [674, 405] on div "**********" at bounding box center [809, 407] width 475 height 48
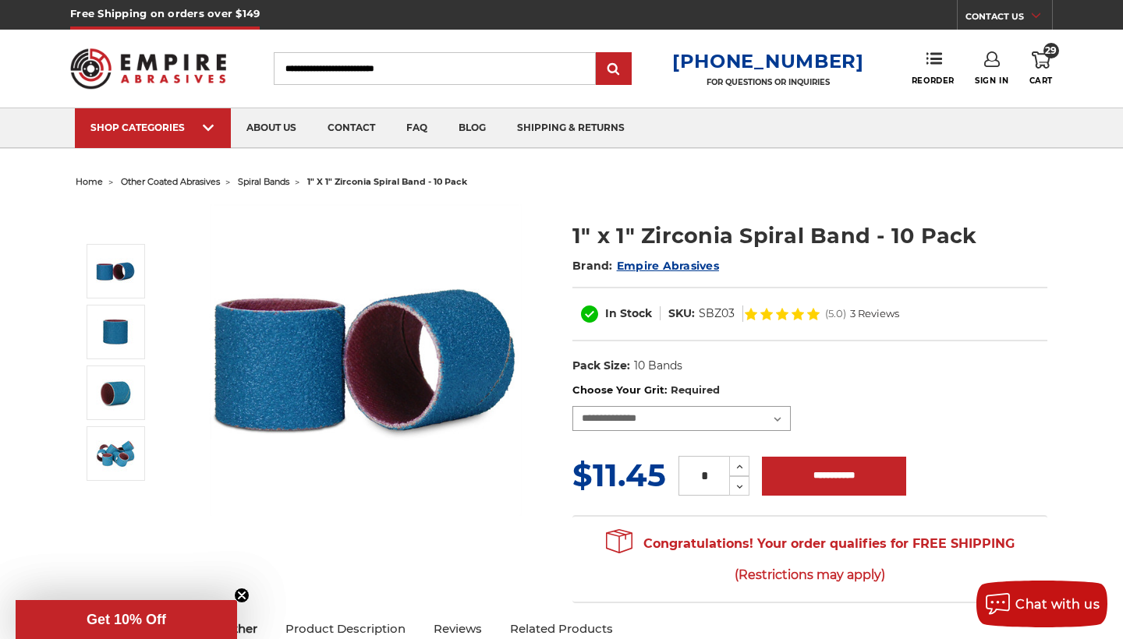
select select "****"
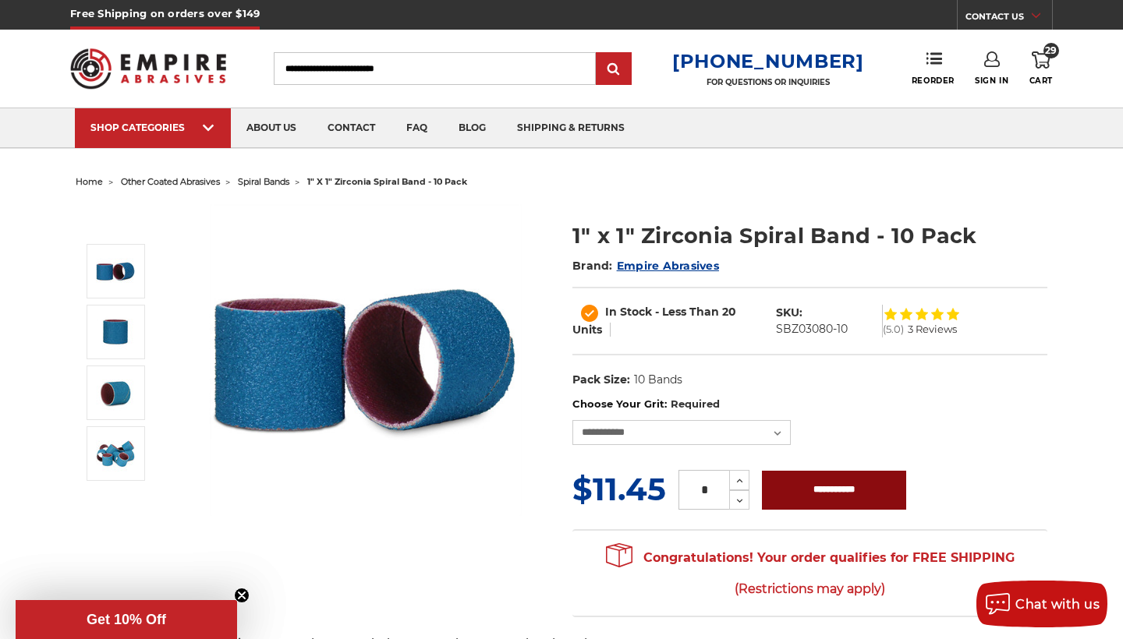
click at [814, 493] on input "**********" at bounding box center [834, 490] width 144 height 39
type input "**********"
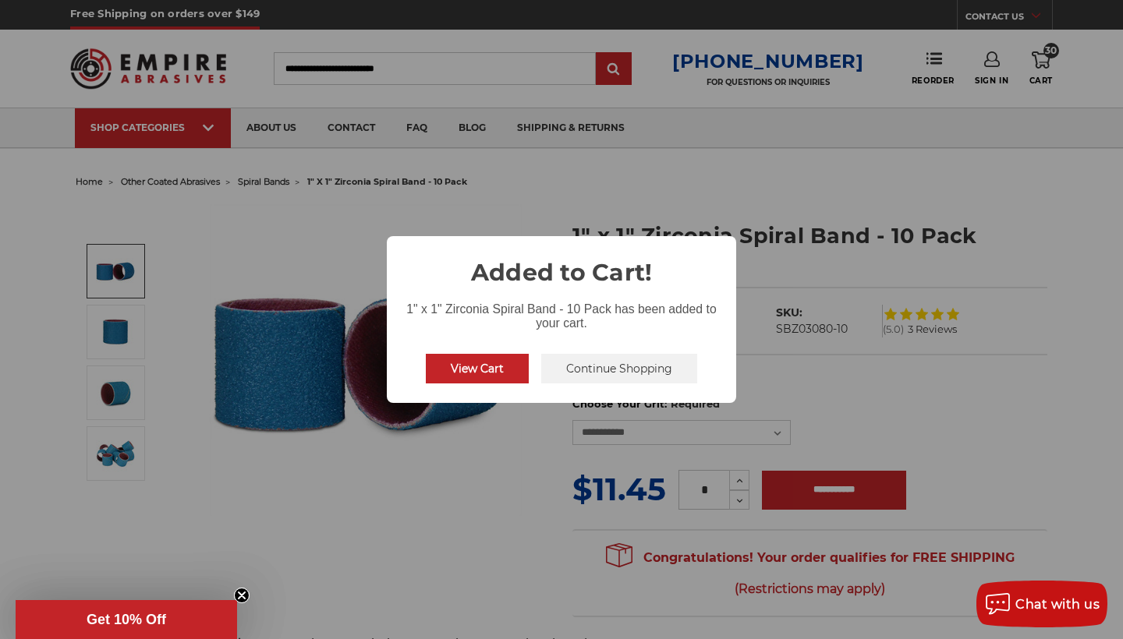
click at [597, 376] on button "Continue Shopping" at bounding box center [619, 369] width 156 height 30
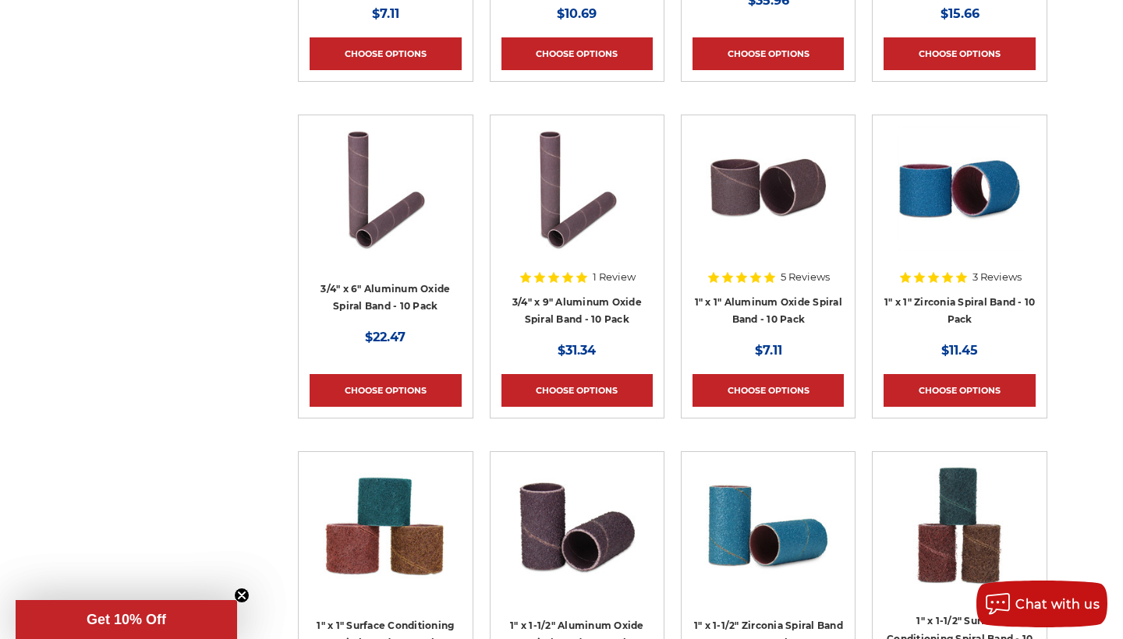
scroll to position [1592, 0]
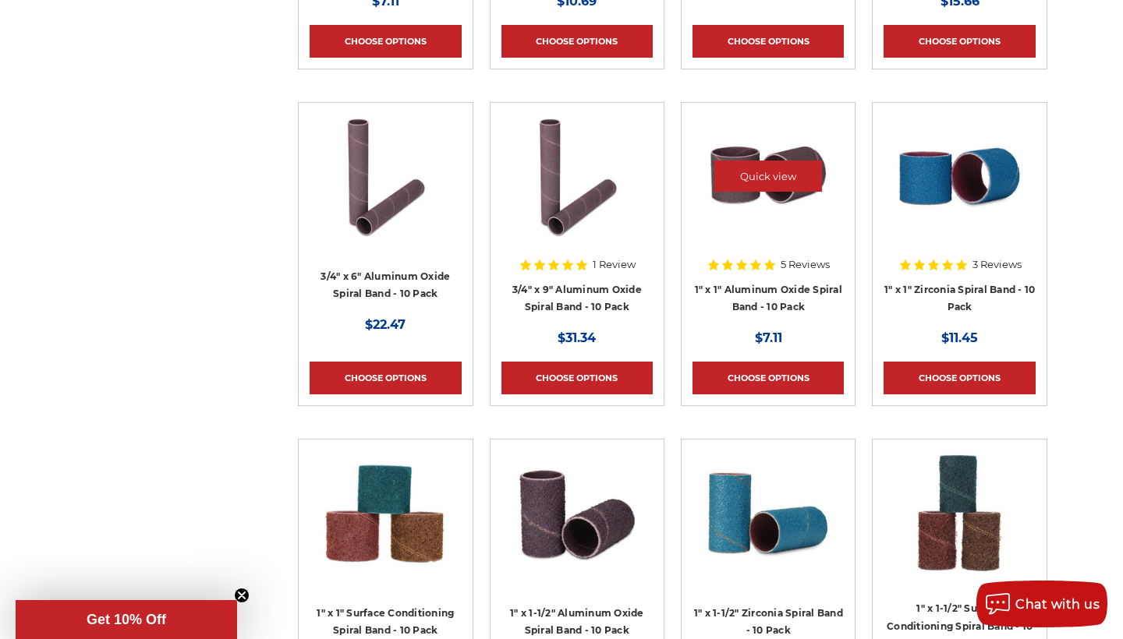
click at [743, 213] on img at bounding box center [768, 176] width 125 height 125
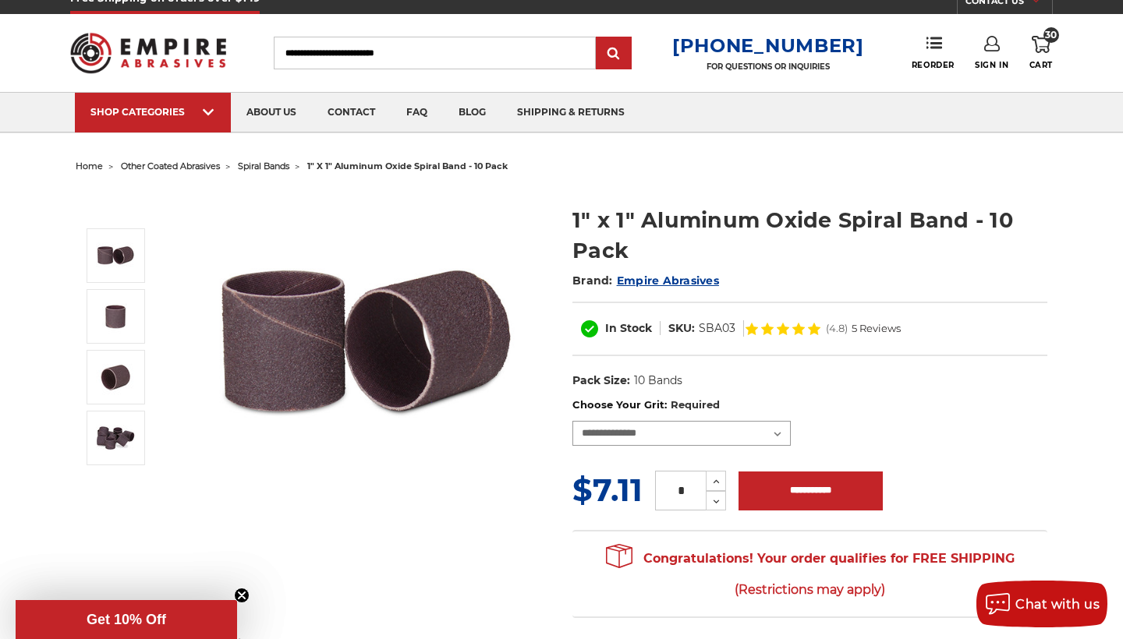
select select "****"
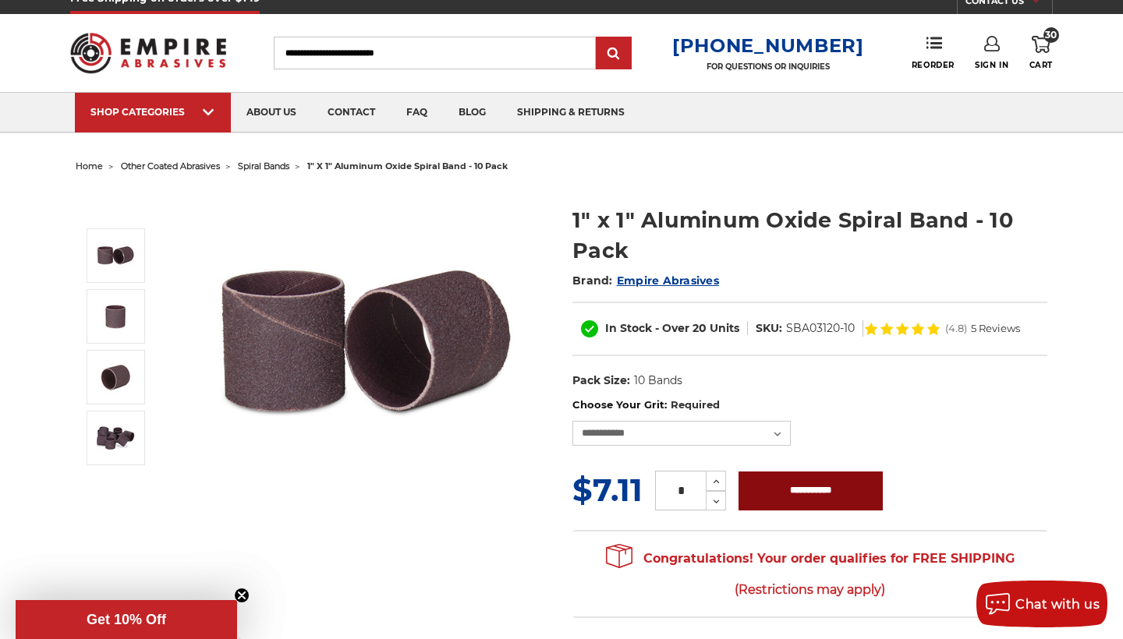
click at [795, 487] on input "**********" at bounding box center [810, 491] width 144 height 39
type input "**********"
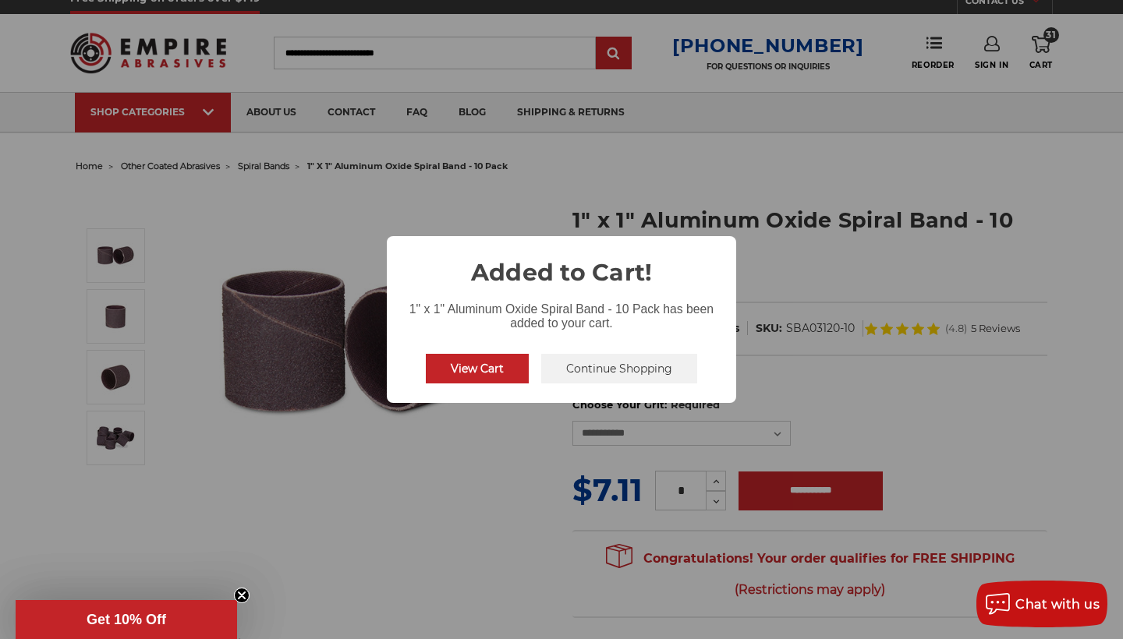
click at [577, 378] on button "Continue Shopping" at bounding box center [619, 369] width 156 height 30
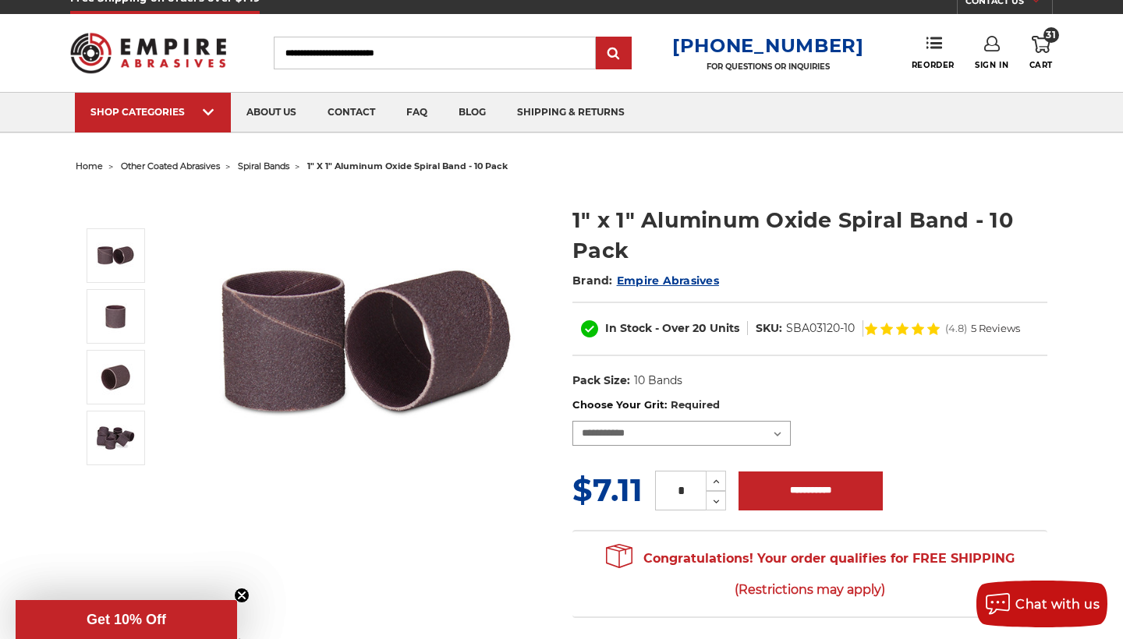
select select "****"
click at [777, 498] on input "**********" at bounding box center [810, 491] width 144 height 39
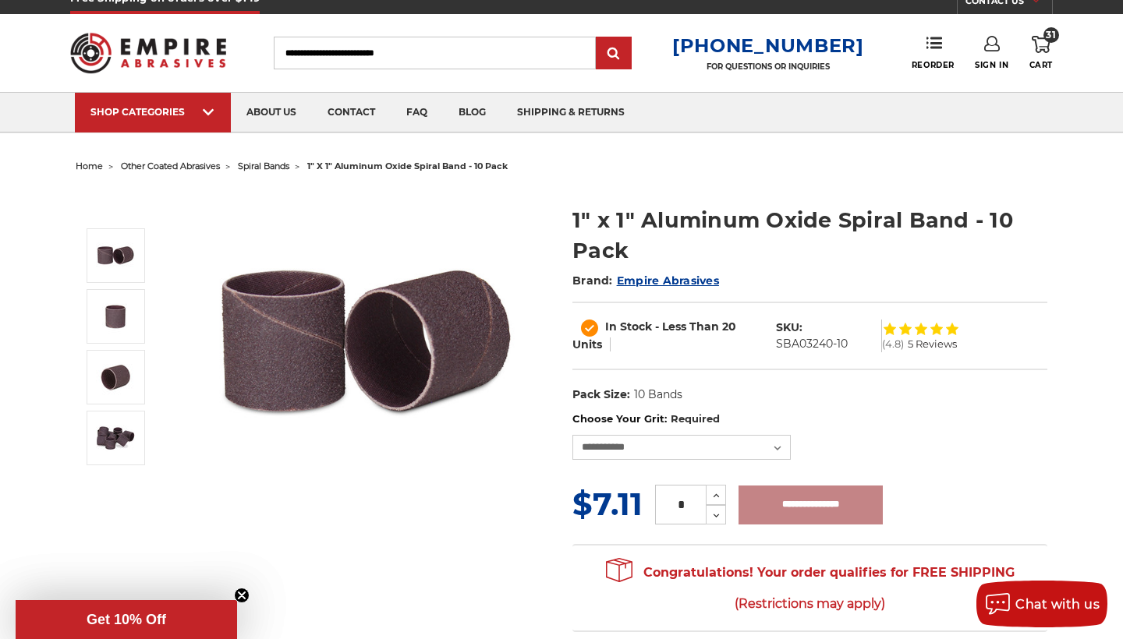
type input "**********"
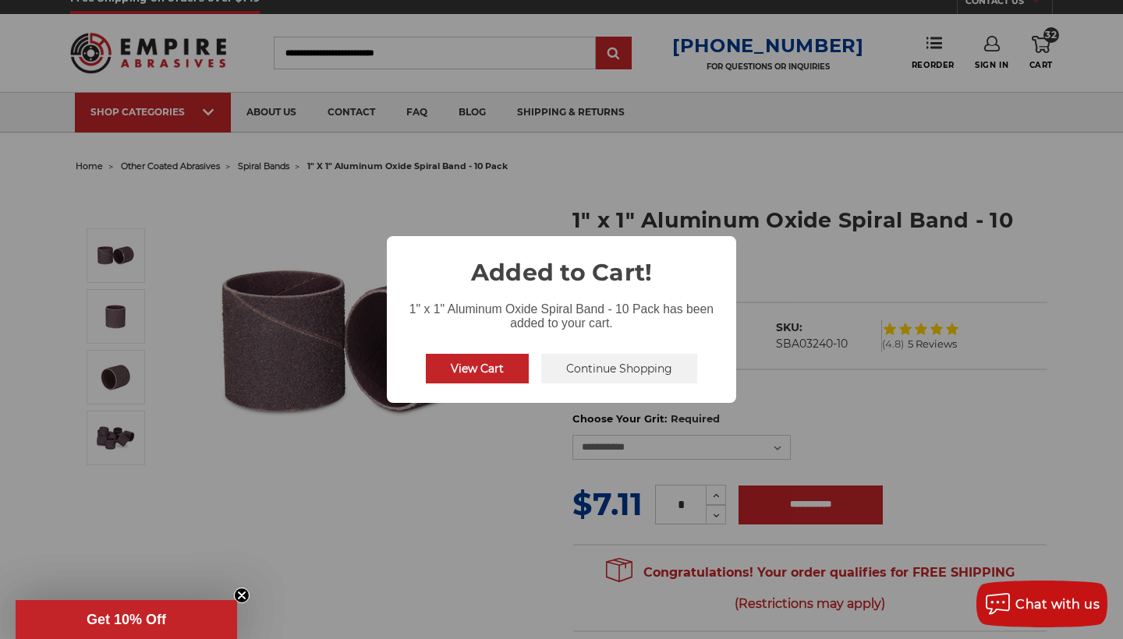
click at [490, 365] on button "View Cart" at bounding box center [477, 369] width 103 height 30
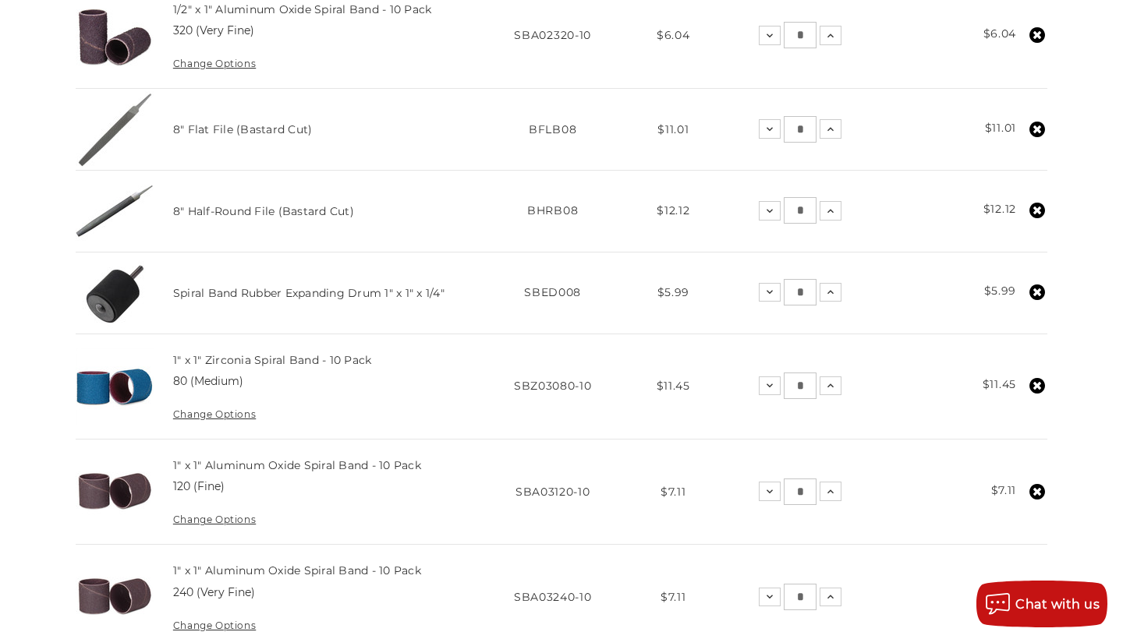
scroll to position [1439, 0]
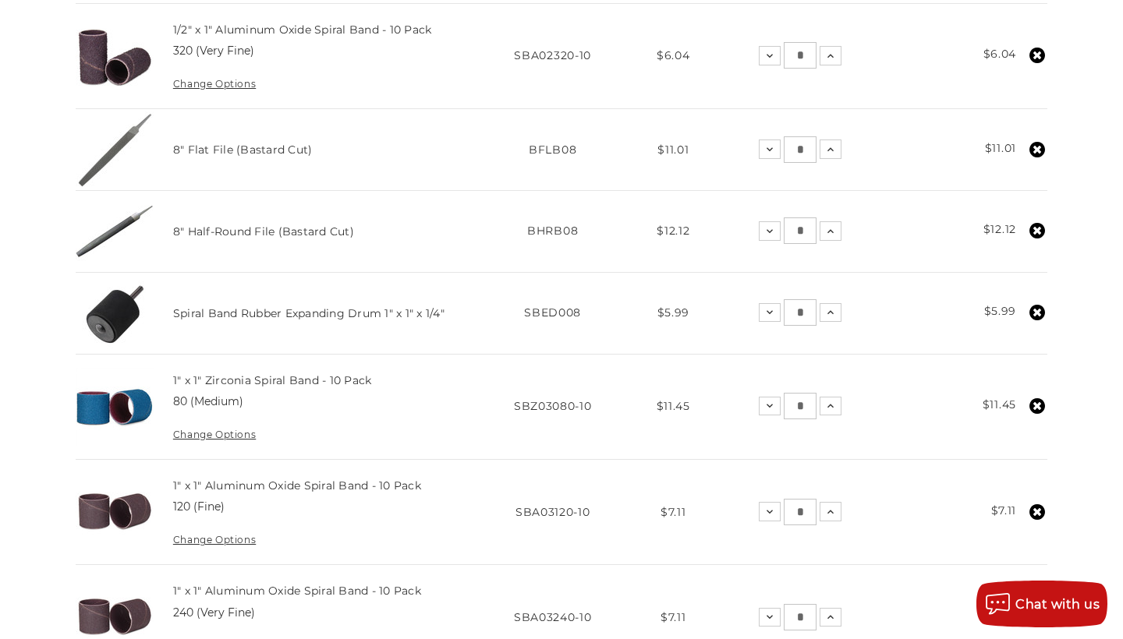
click at [1035, 227] on icon at bounding box center [1037, 231] width 16 height 16
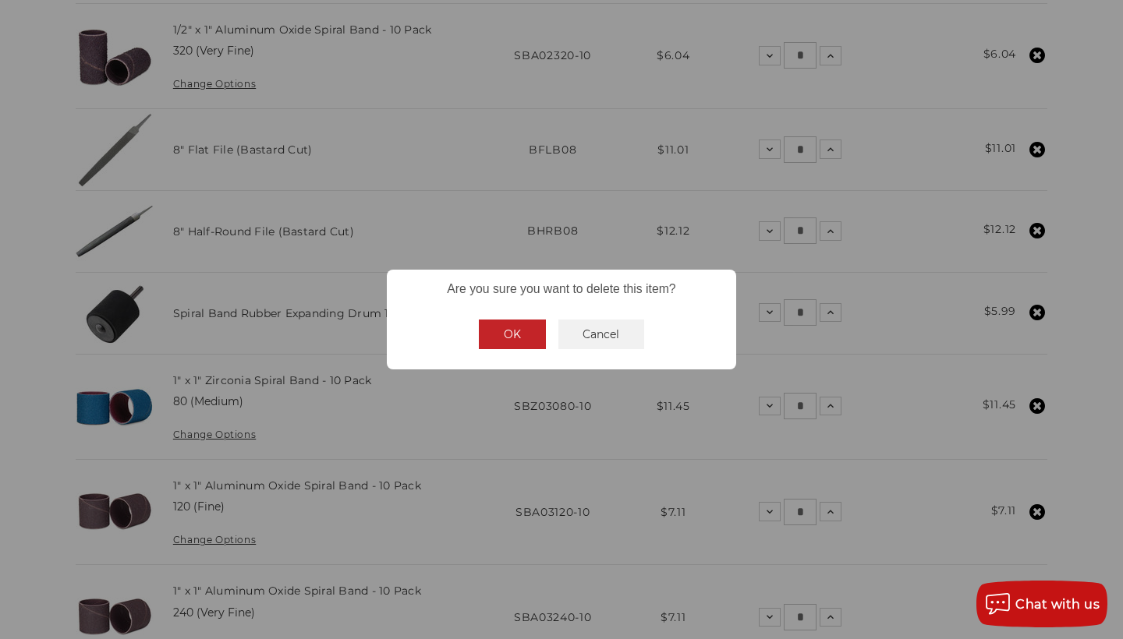
click at [489, 346] on button "OK" at bounding box center [512, 335] width 67 height 30
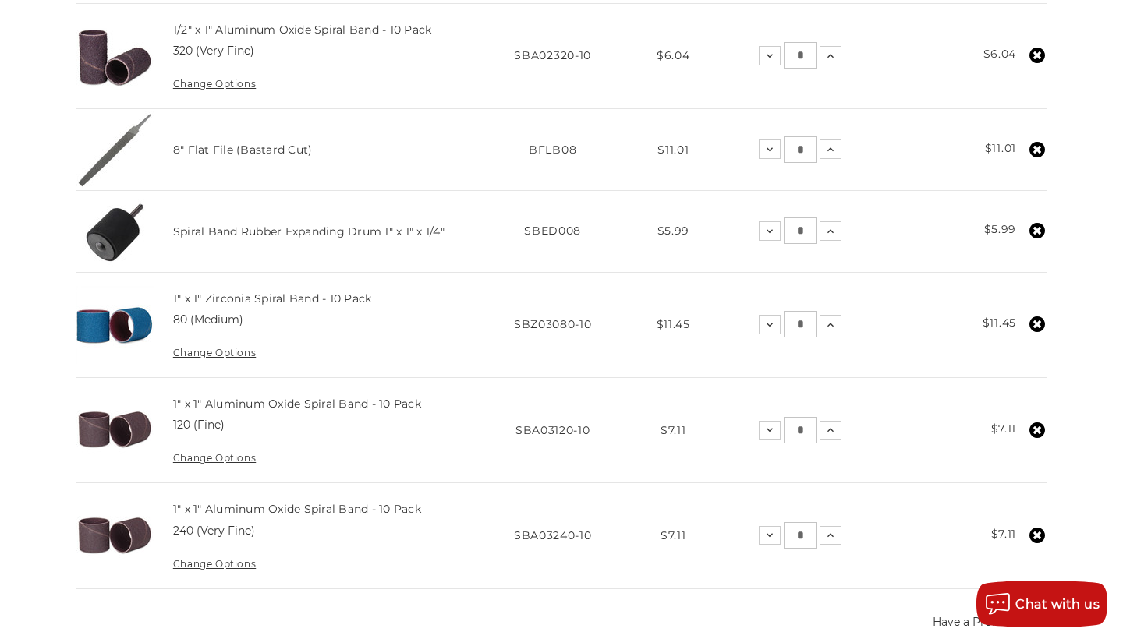
click at [1036, 142] on use at bounding box center [1037, 150] width 16 height 16
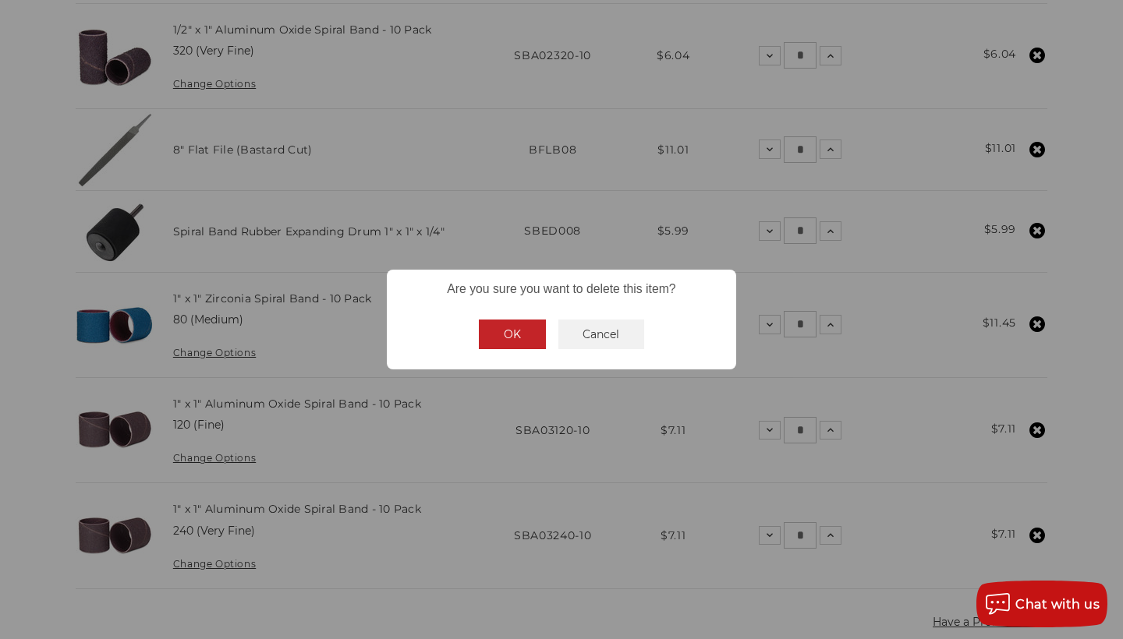
click at [509, 345] on button "OK" at bounding box center [512, 335] width 67 height 30
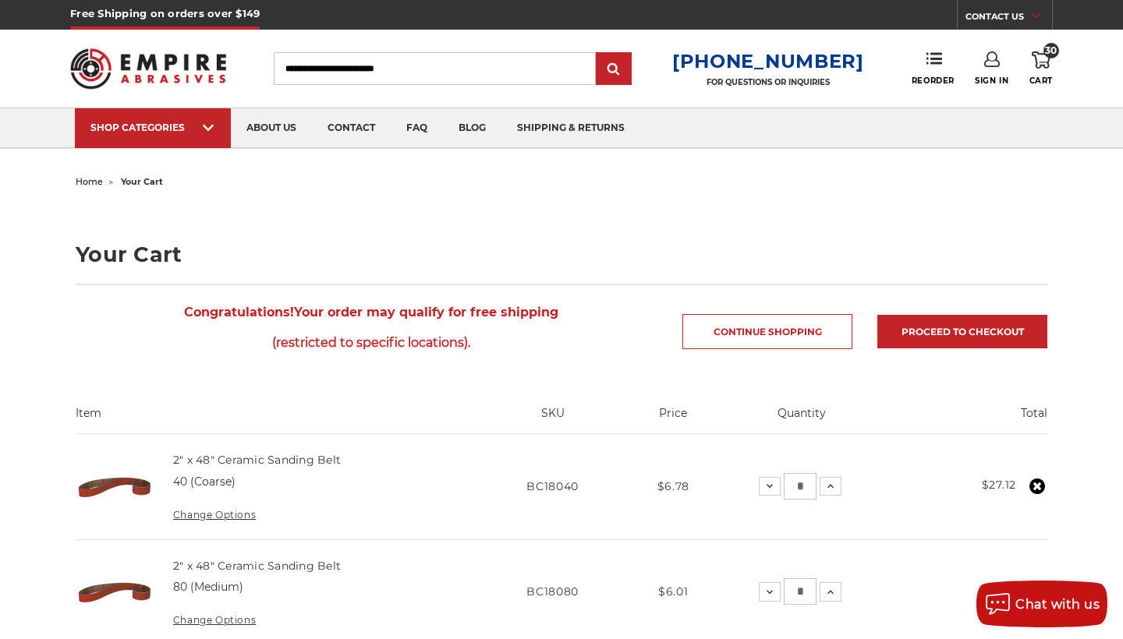
scroll to position [1, 0]
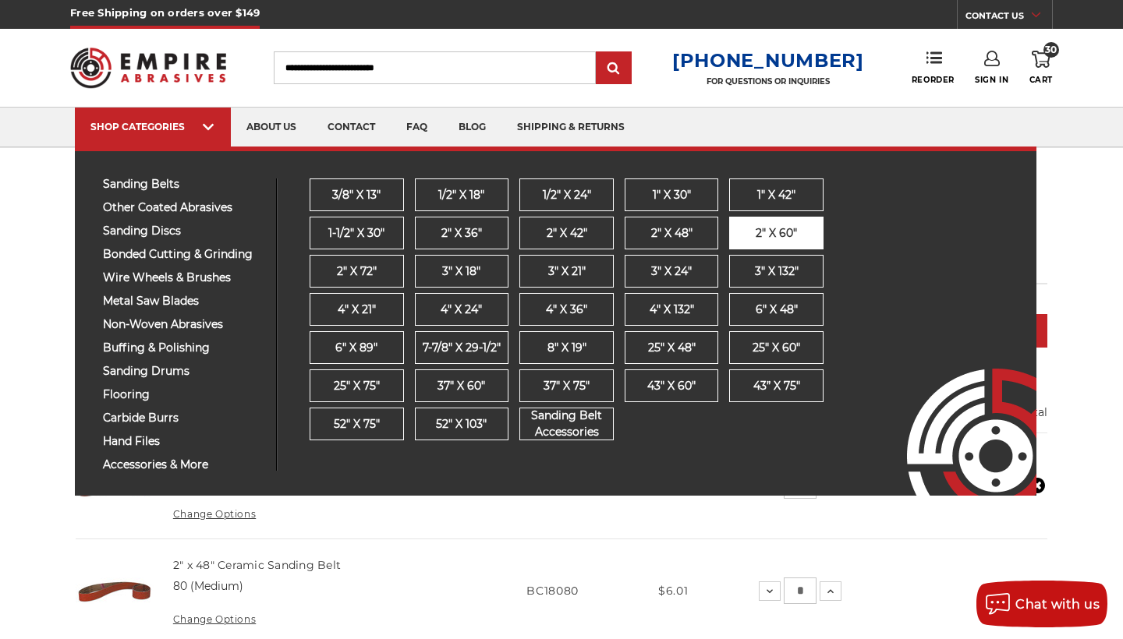
click at [781, 230] on span "2" x 60"" at bounding box center [776, 233] width 41 height 16
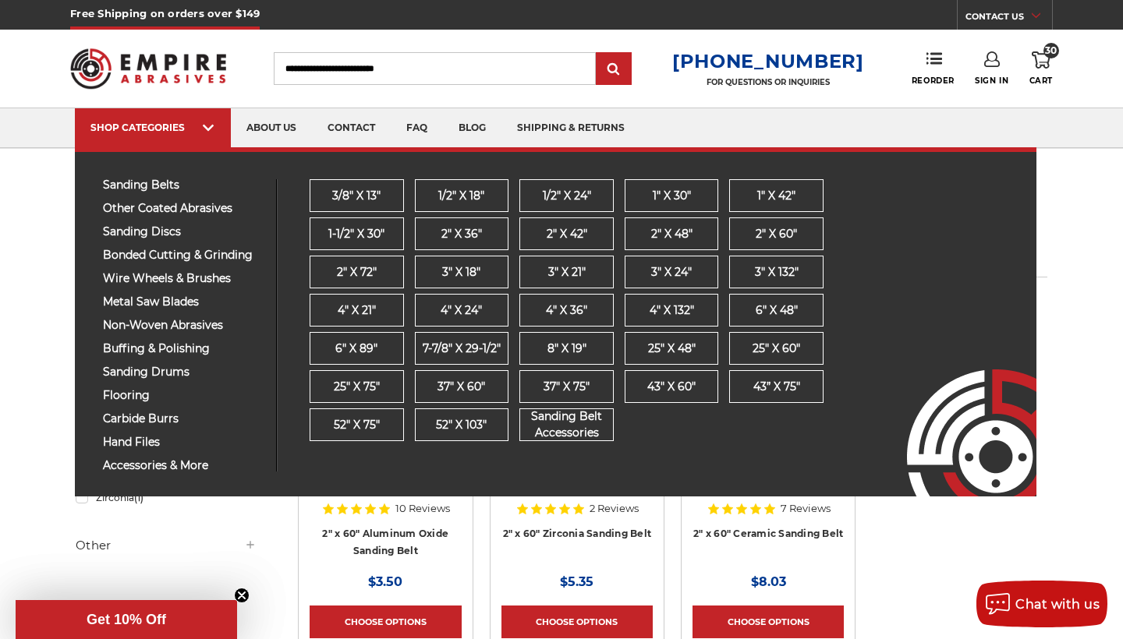
scroll to position [2, 0]
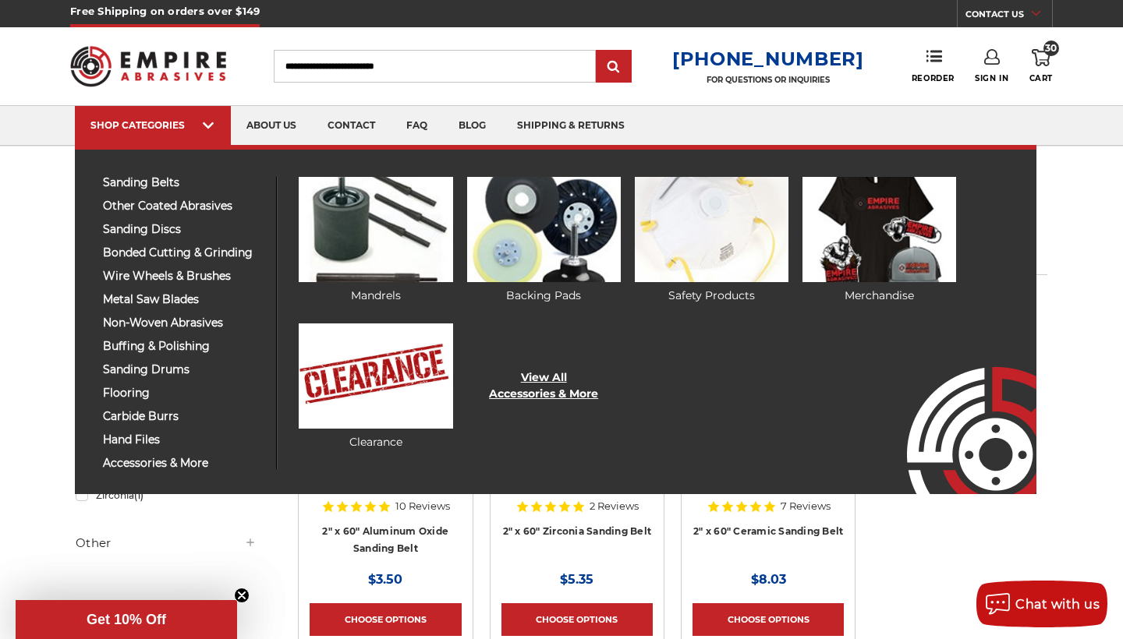
click at [530, 396] on link "View All Accessories & More" at bounding box center [543, 386] width 109 height 33
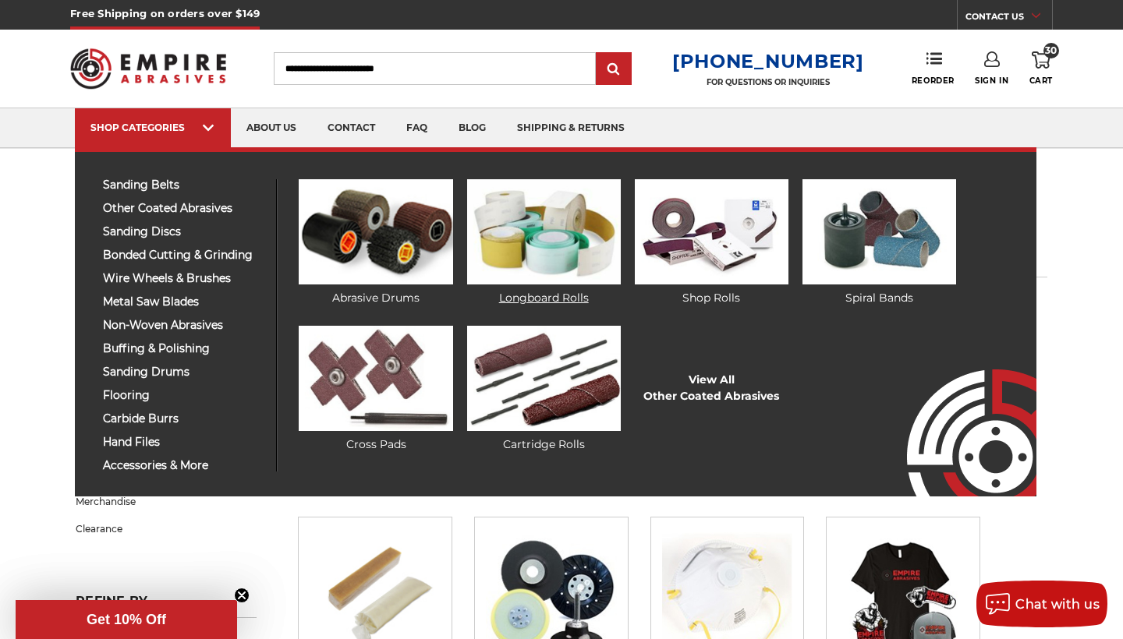
click at [553, 202] on img at bounding box center [544, 231] width 154 height 105
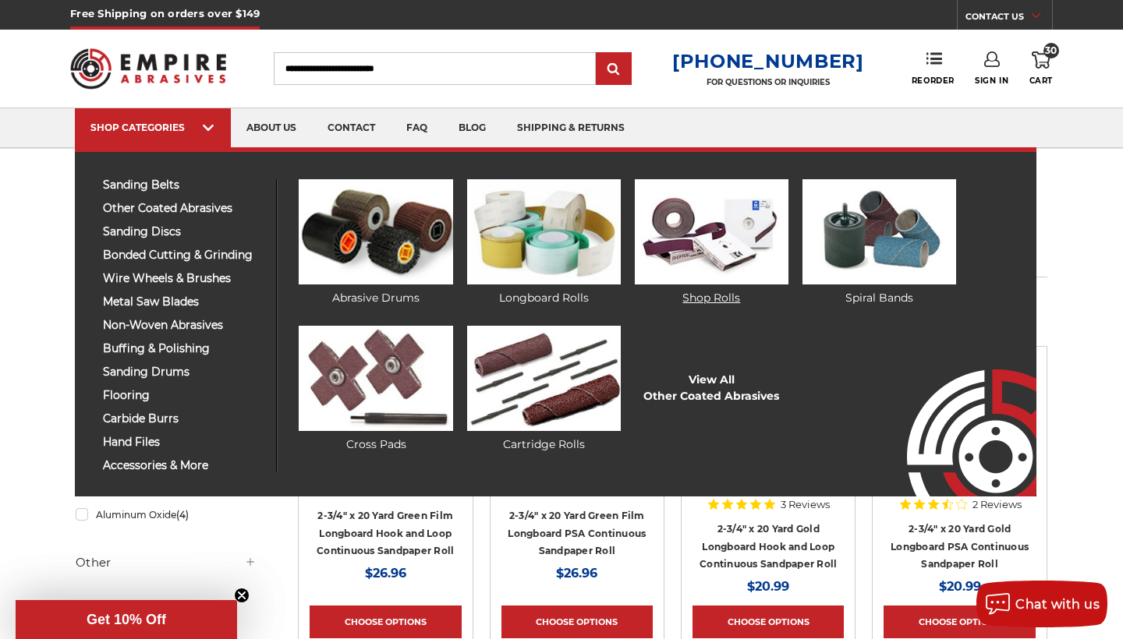
click at [718, 250] on img at bounding box center [712, 231] width 154 height 105
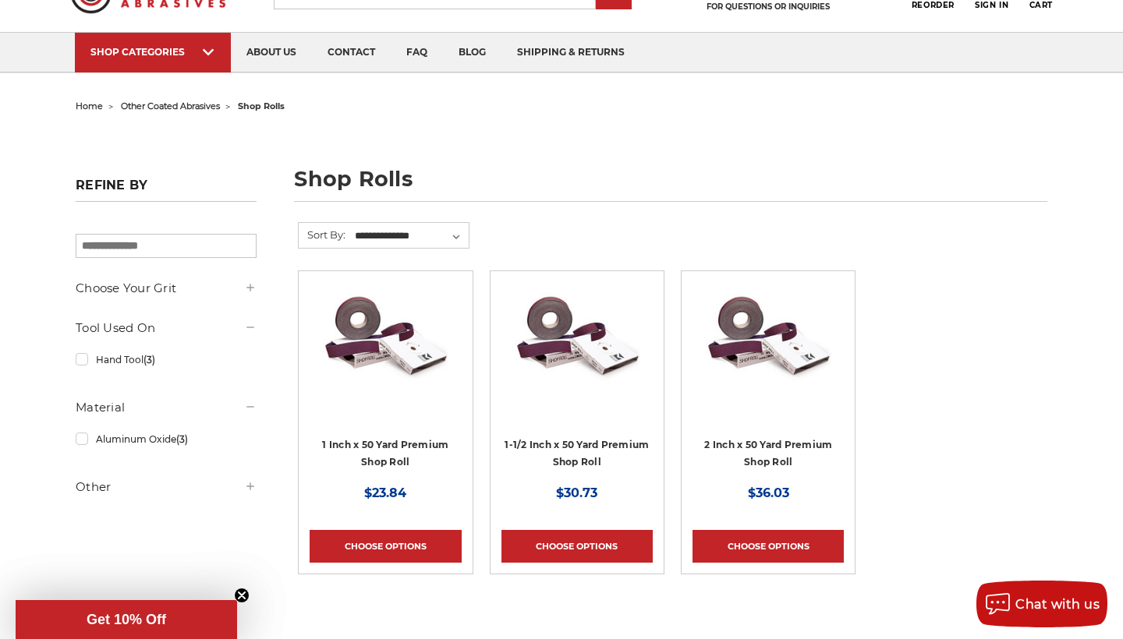
scroll to position [1, 0]
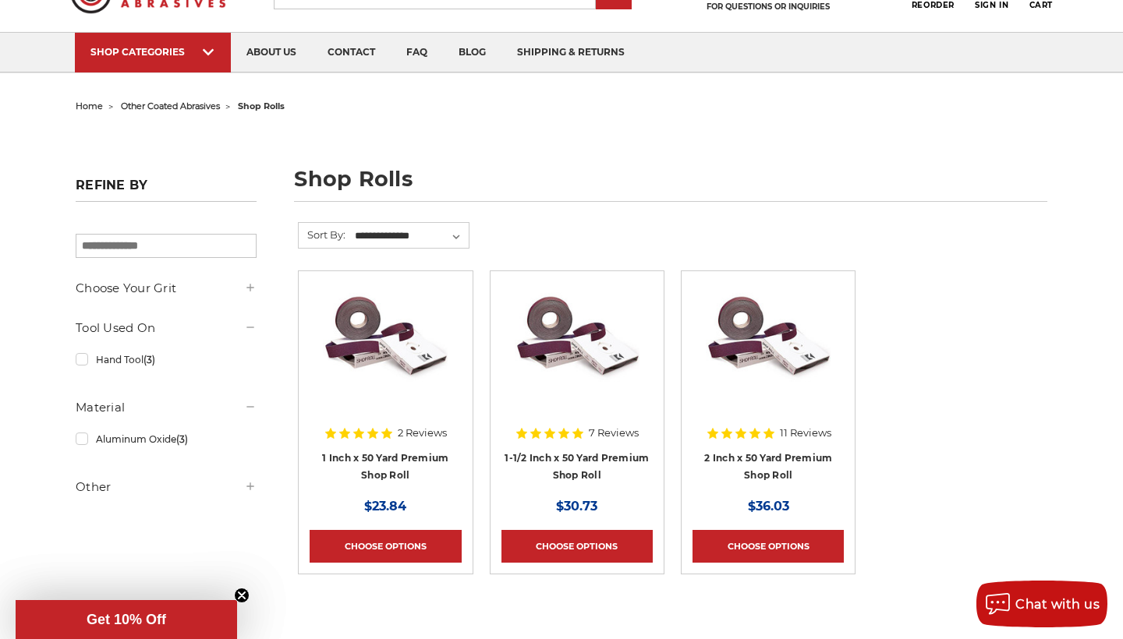
click at [721, 449] on h4 "2 Inch x 50 Yard Premium Shop Roll" at bounding box center [767, 471] width 151 height 44
click at [746, 457] on link "2 Inch x 50 Yard Premium Shop Roll" at bounding box center [768, 467] width 128 height 30
